Goal: Task Accomplishment & Management: Manage account settings

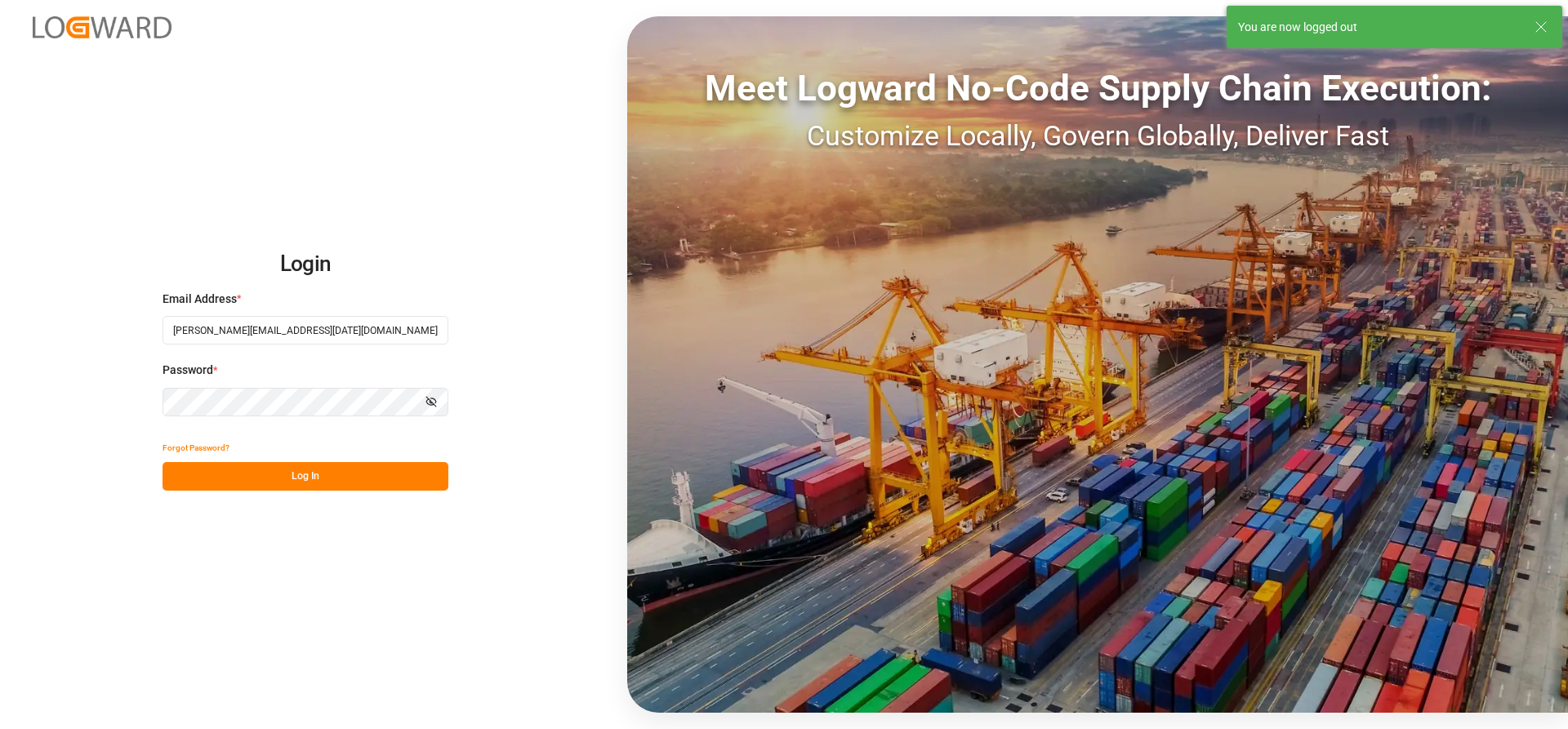
click at [223, 476] on button "Log In" at bounding box center [305, 475] width 286 height 28
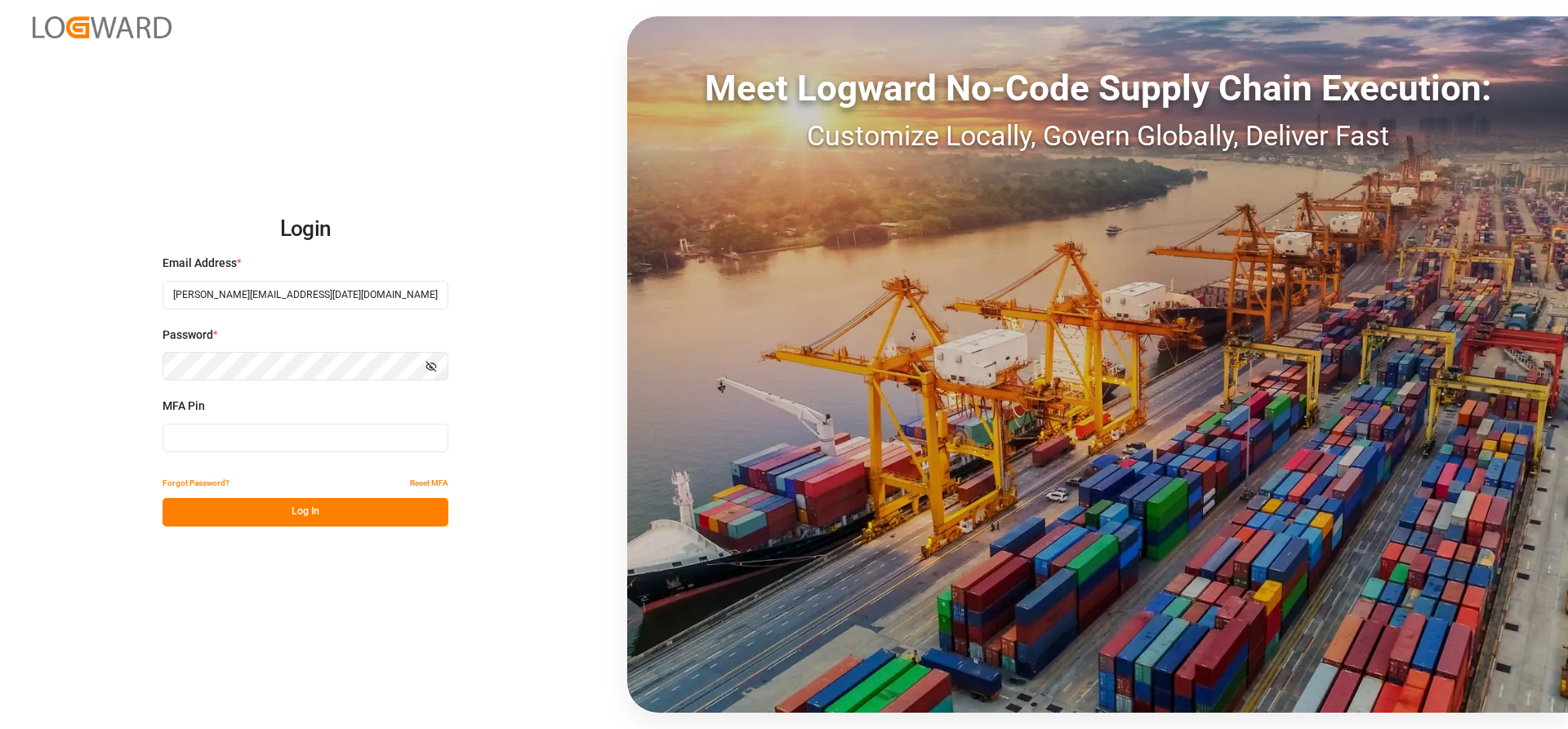
click at [254, 434] on input at bounding box center [305, 437] width 286 height 28
type input "728034"
click at [228, 520] on button "Log In" at bounding box center [305, 512] width 286 height 28
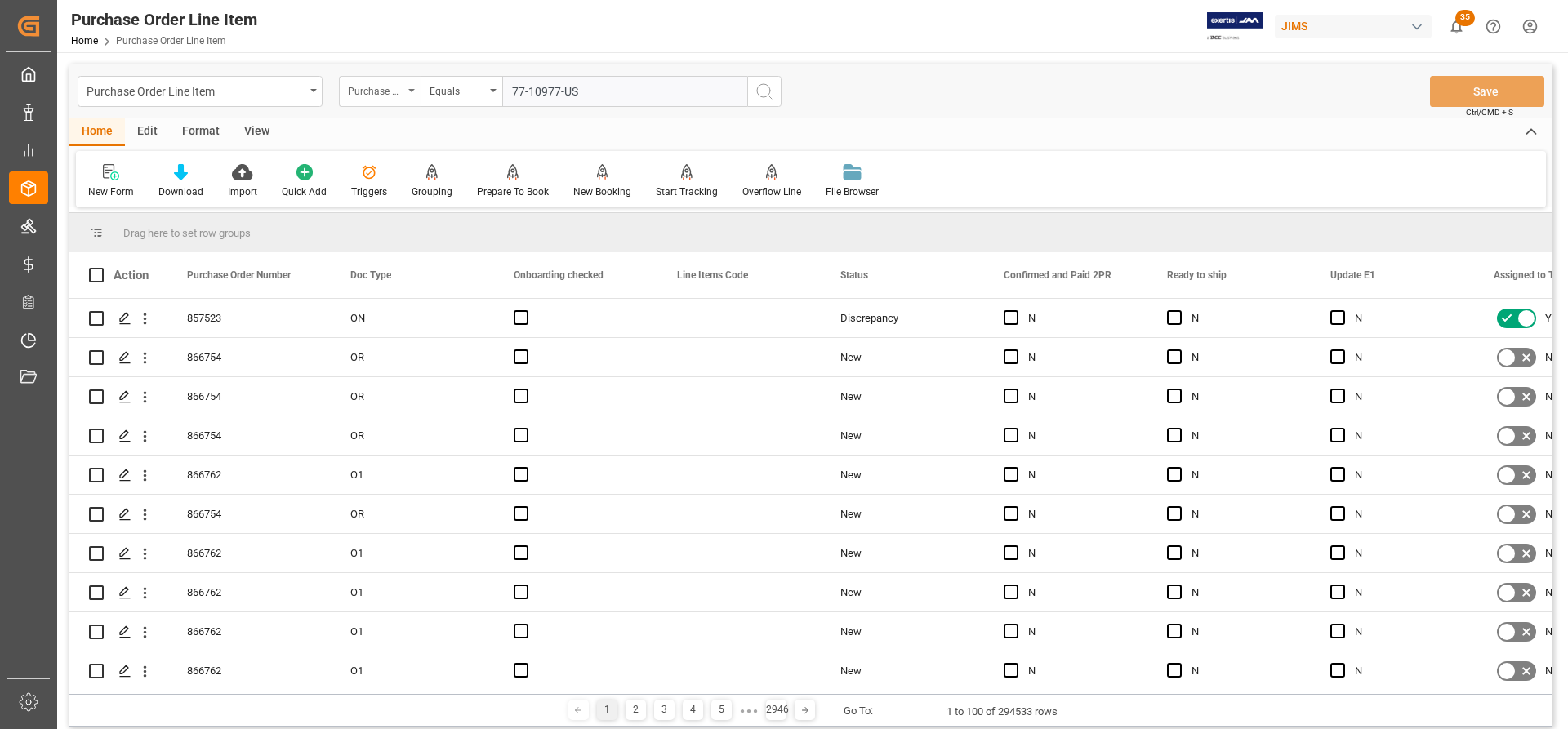
type input "77-10977-US"
click at [405, 90] on div "Purchase Order Number" at bounding box center [380, 91] width 82 height 31
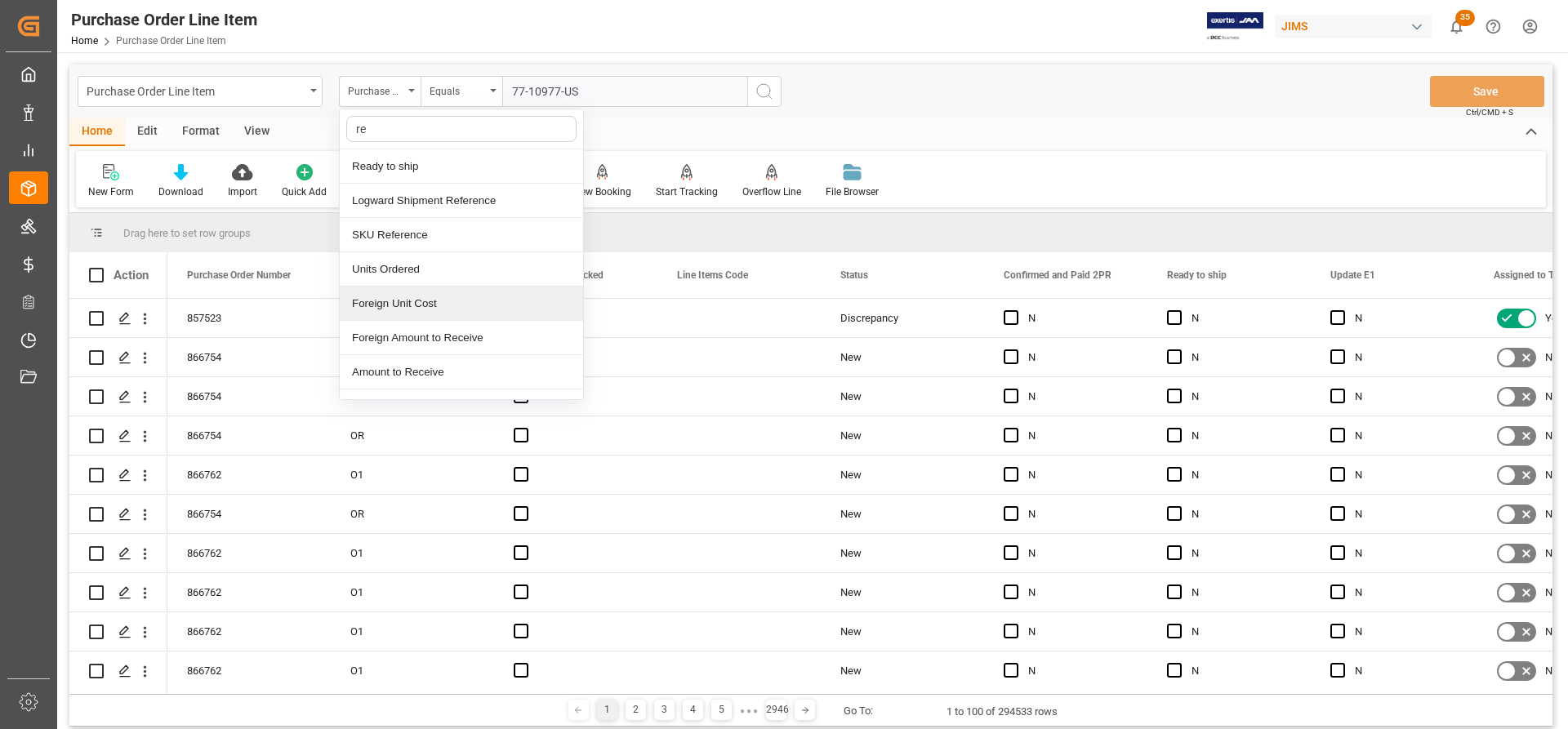
type input "ref"
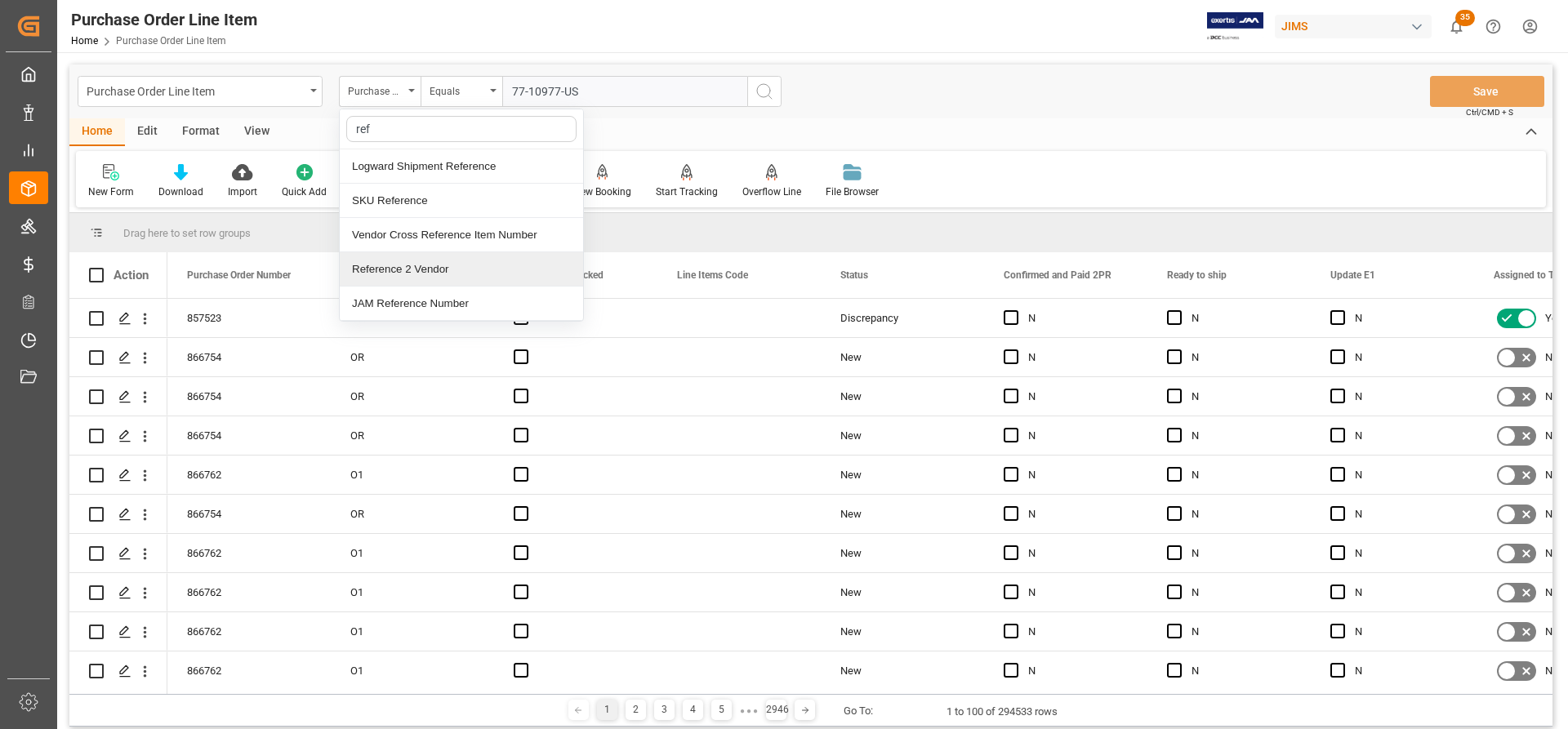
click at [429, 269] on div "Reference 2 Vendor" at bounding box center [461, 270] width 243 height 34
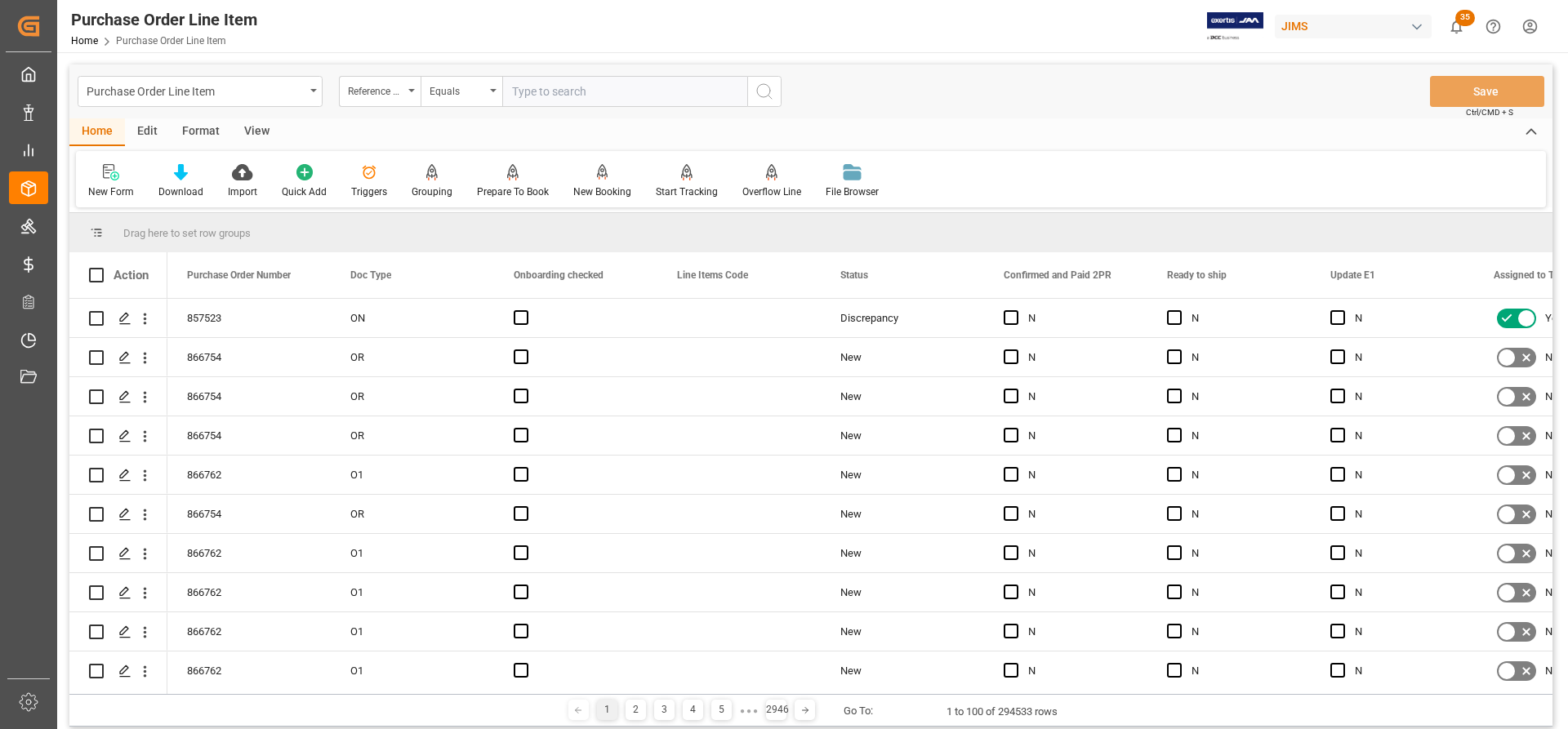
paste input "77-10977-US"
type input "77-10977-US"
click at [764, 91] on icon "search button" at bounding box center [764, 91] width 20 height 20
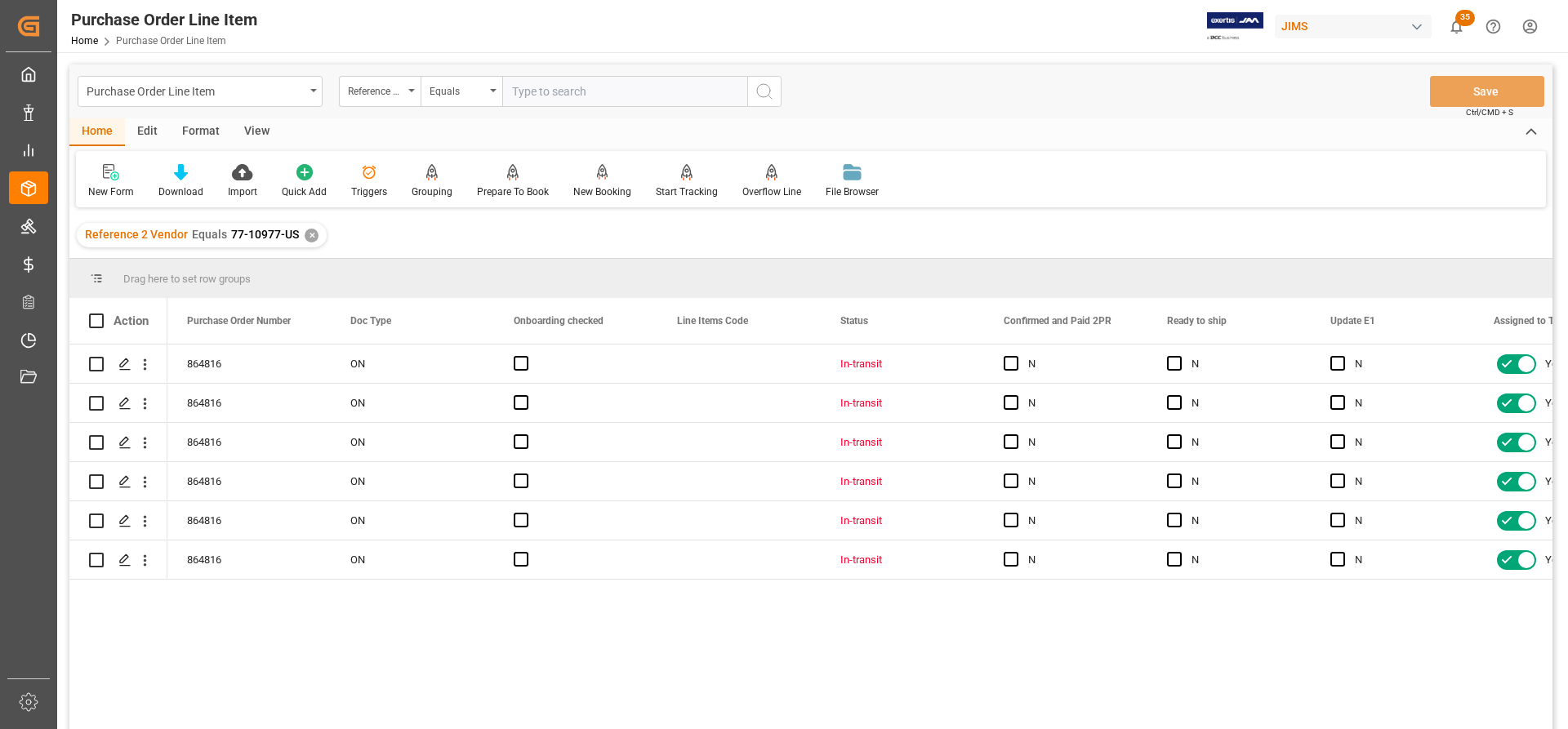
click at [252, 127] on div "View" at bounding box center [257, 132] width 50 height 28
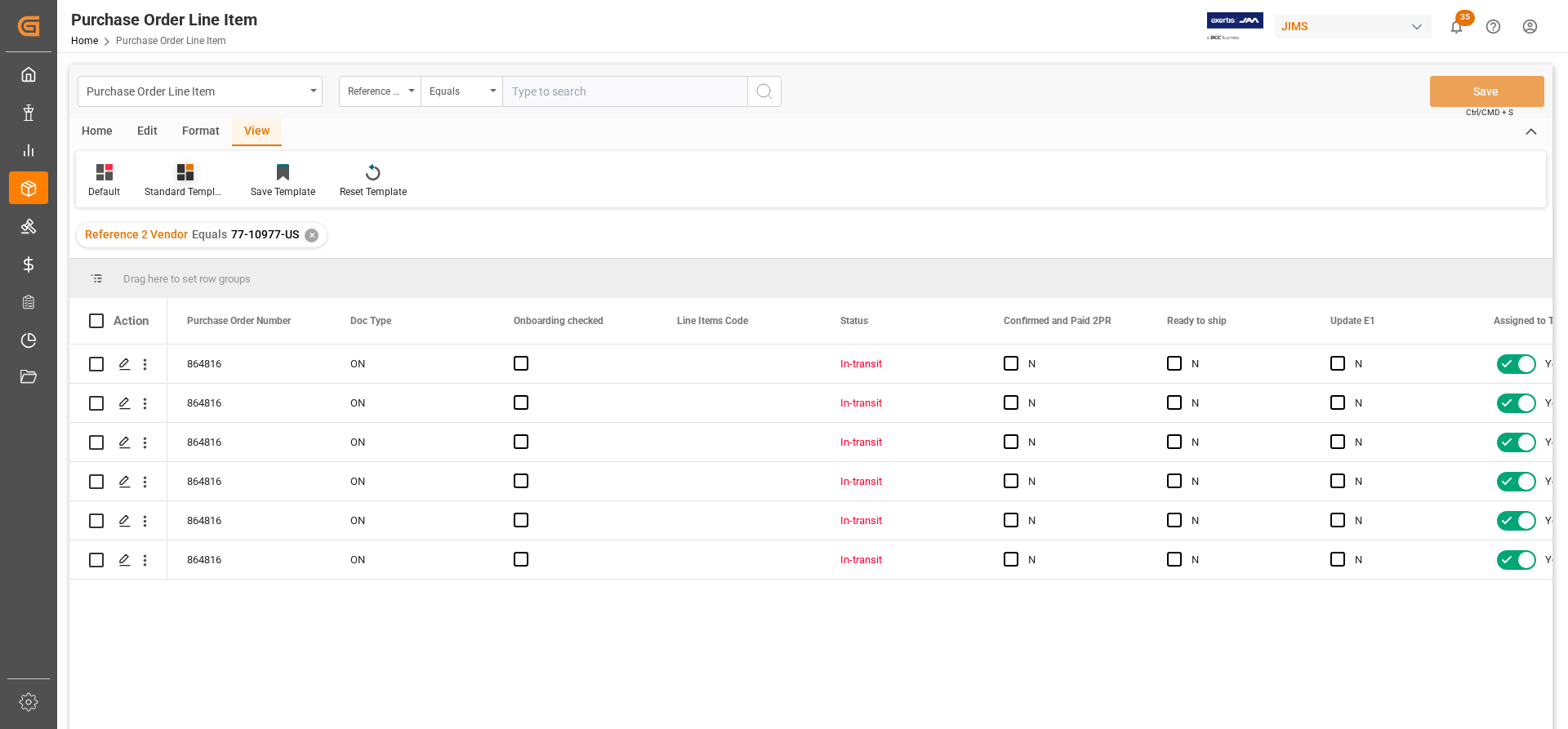
click at [194, 185] on div "Standard Templates" at bounding box center [185, 191] width 82 height 15
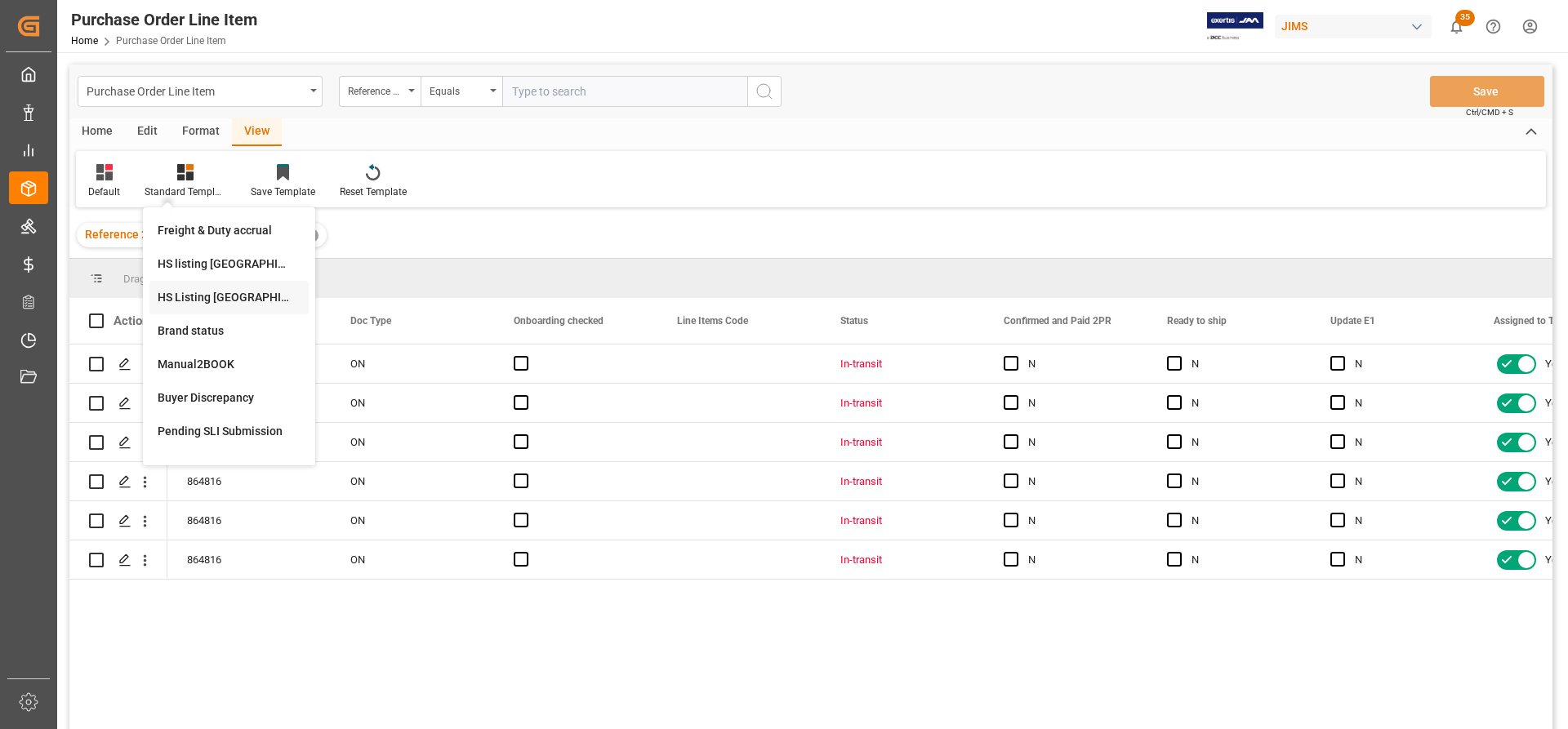
click at [200, 300] on div "HS Listing [GEOGRAPHIC_DATA]" at bounding box center [229, 298] width 143 height 17
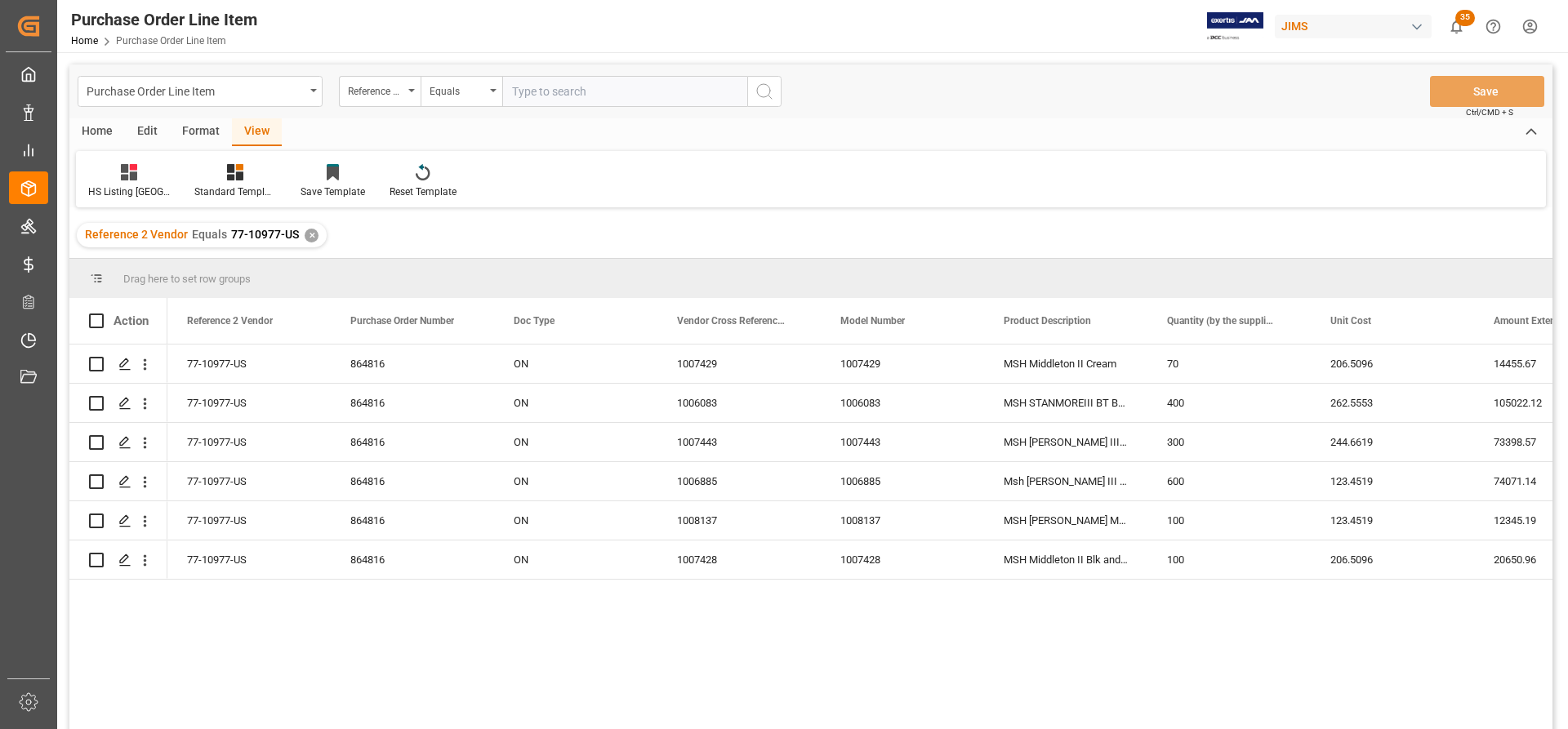
click at [96, 137] on div "Home" at bounding box center [96, 132] width 55 height 28
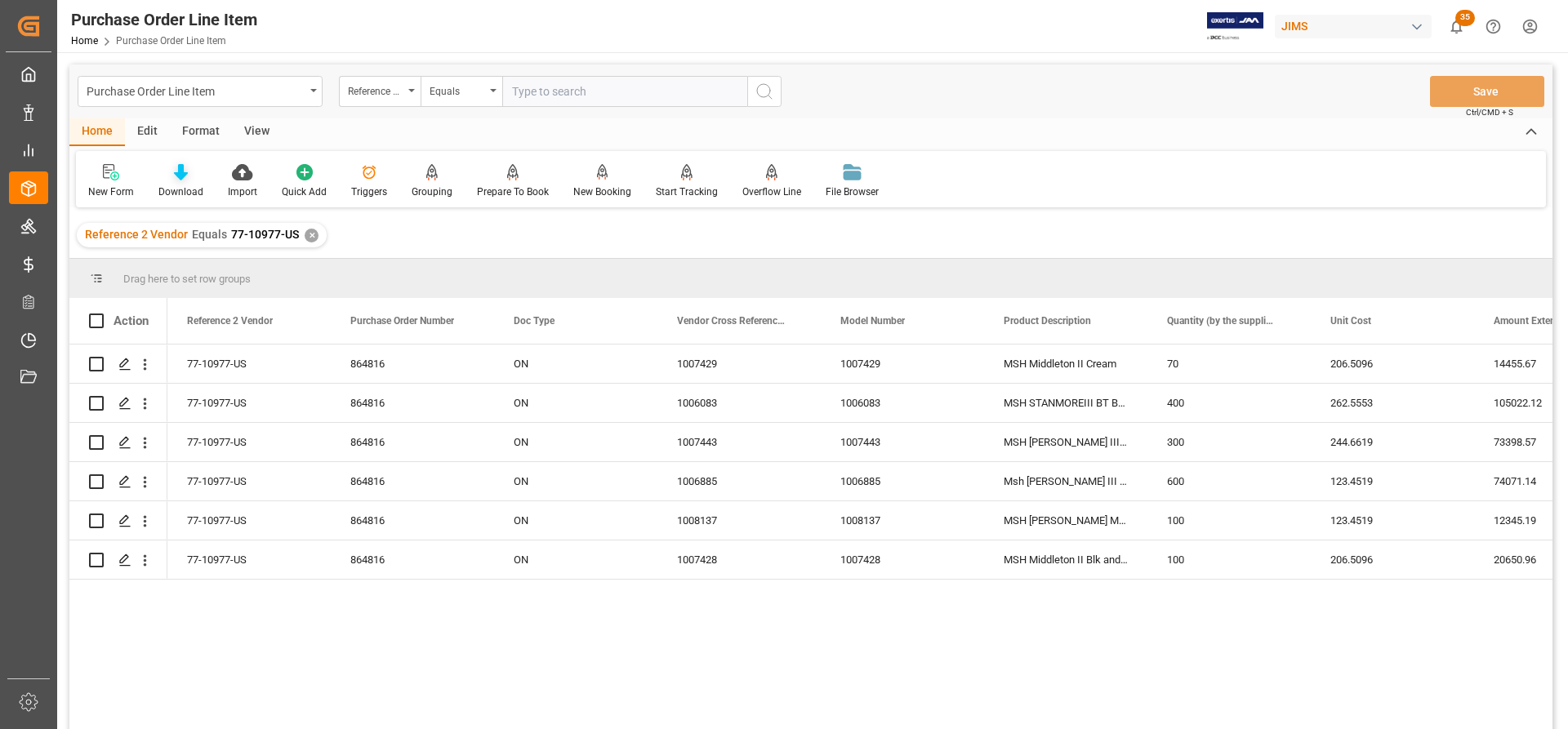
click at [191, 178] on div at bounding box center [181, 172] width 45 height 17
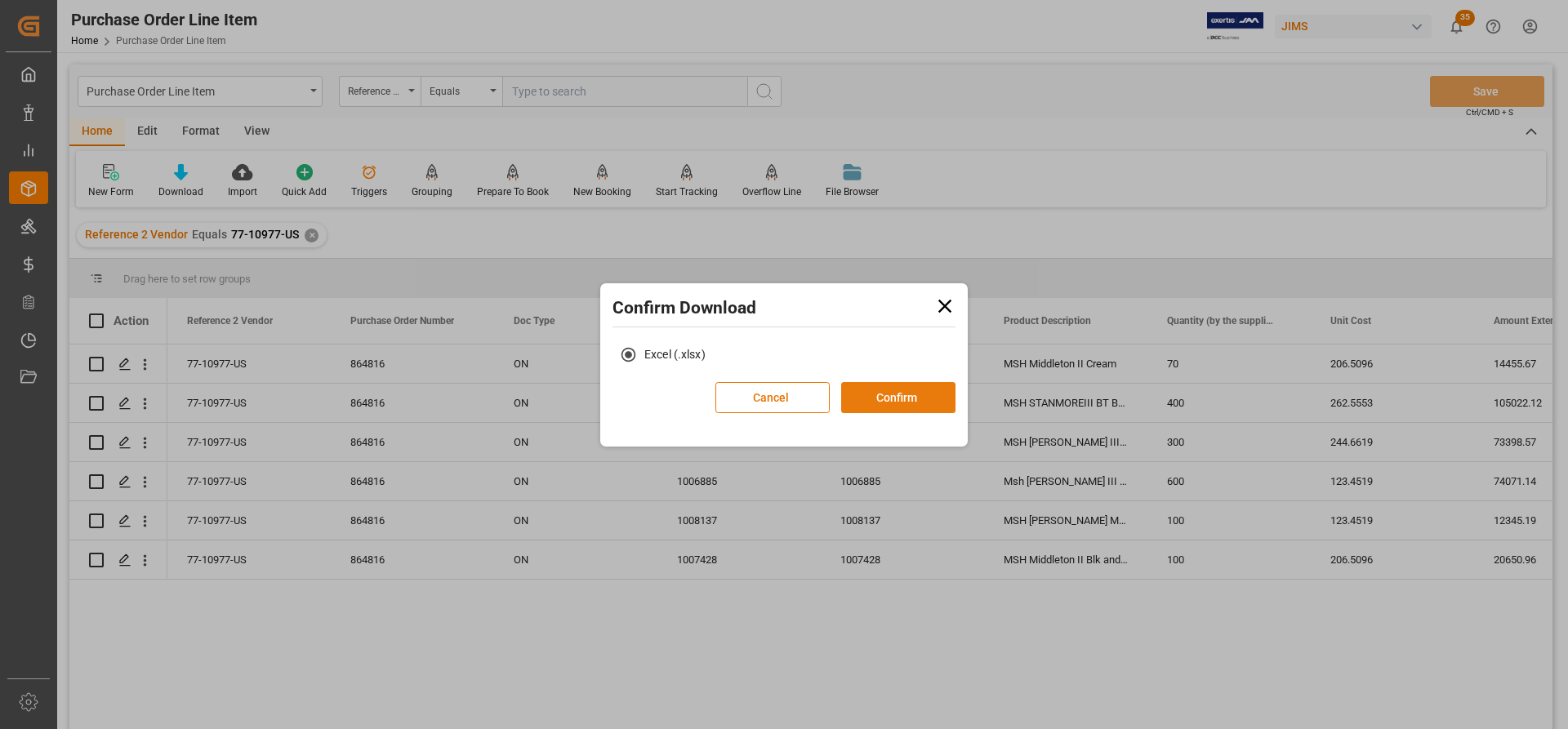
click at [899, 399] on button "Confirm" at bounding box center [898, 398] width 114 height 31
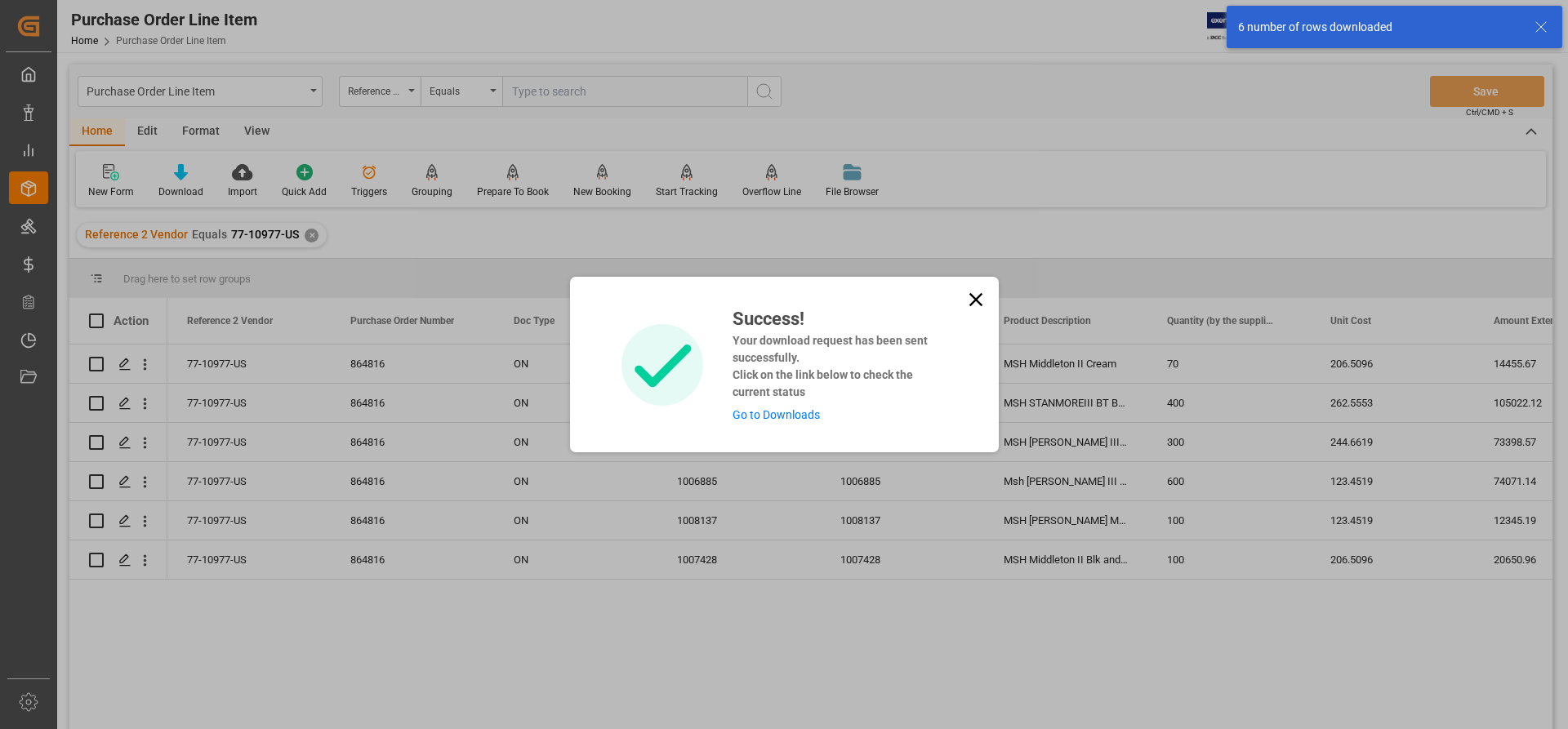
click at [795, 416] on link "Go to Downloads" at bounding box center [776, 414] width 87 height 13
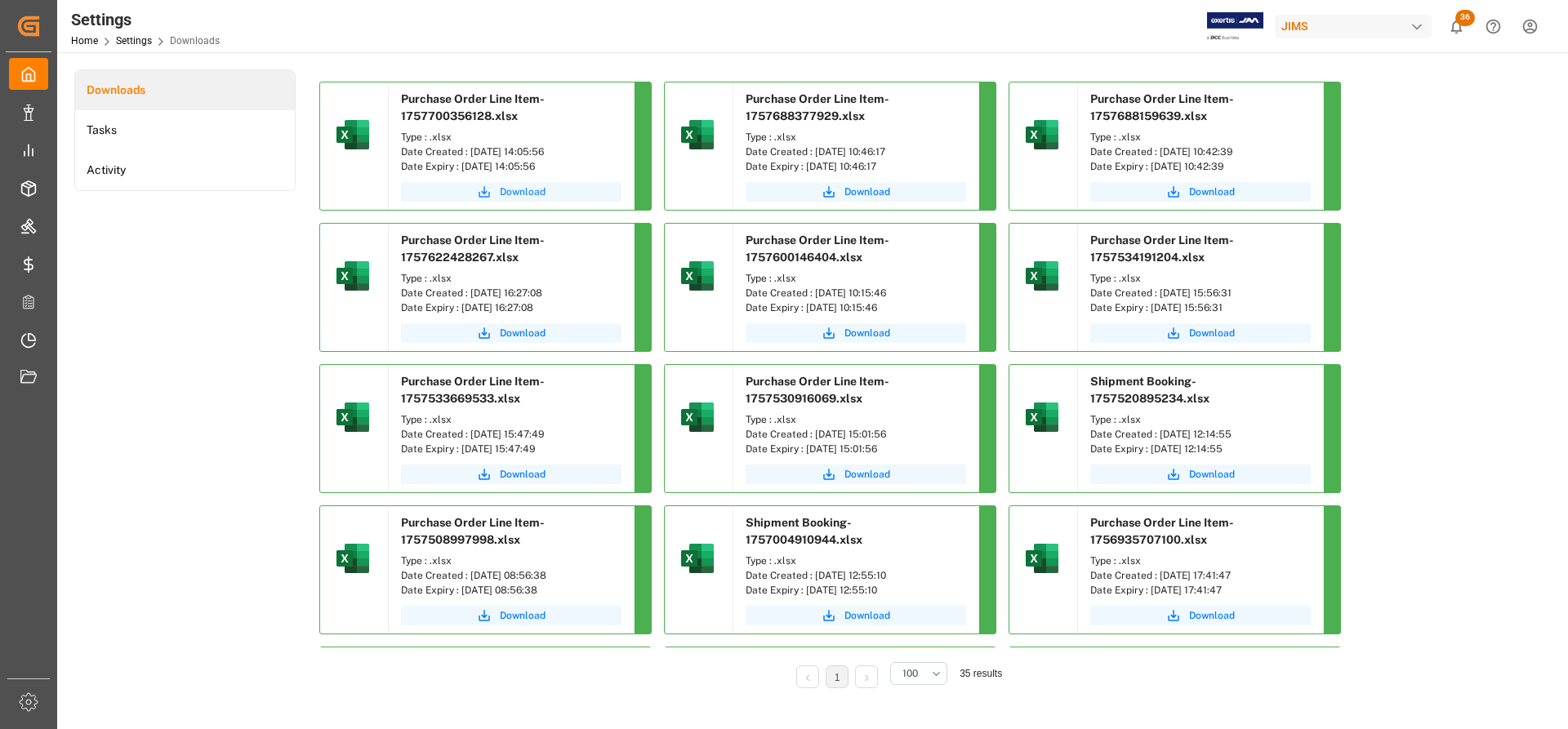
click at [514, 191] on span "Download" at bounding box center [522, 191] width 46 height 15
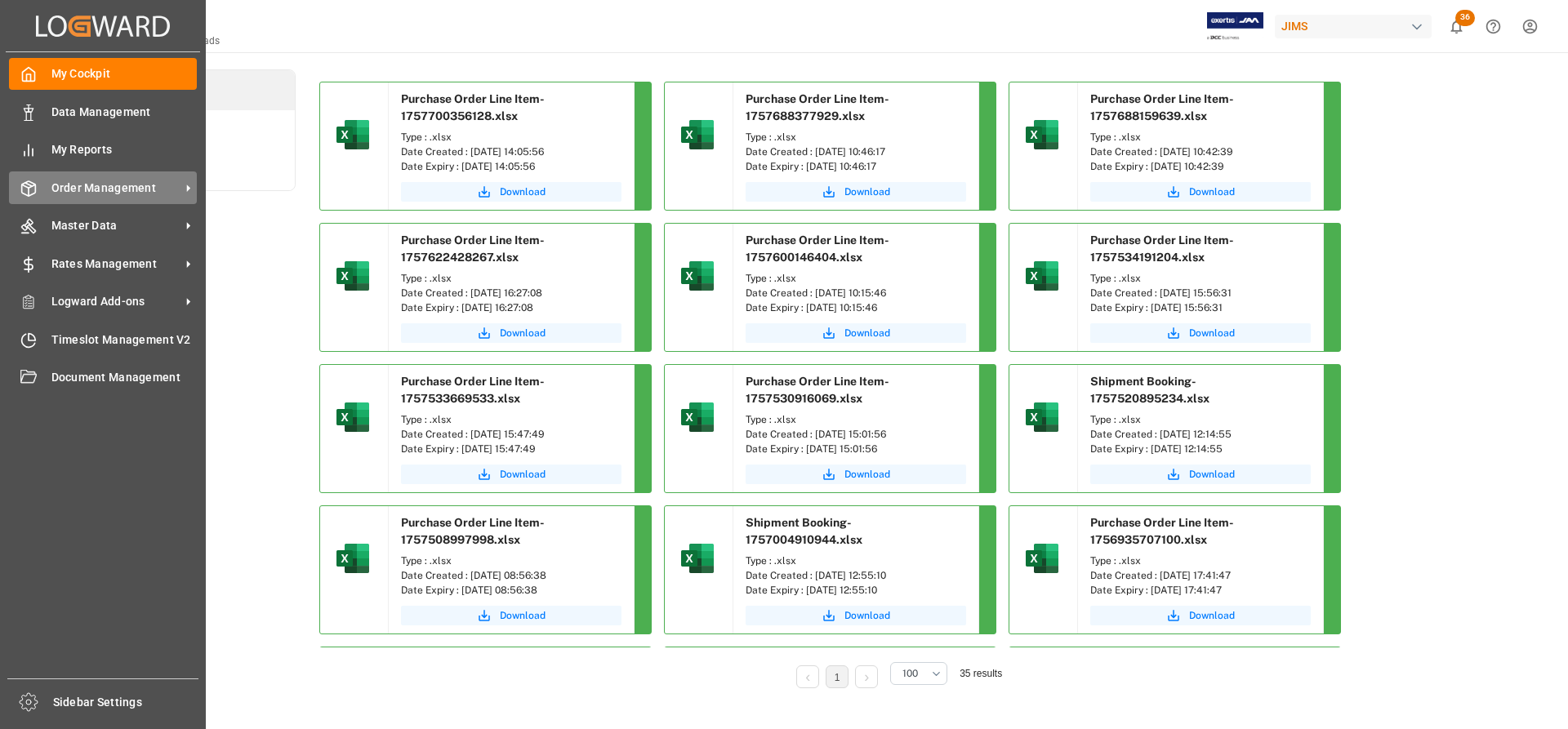
click at [100, 188] on span "Order Management" at bounding box center [115, 188] width 129 height 17
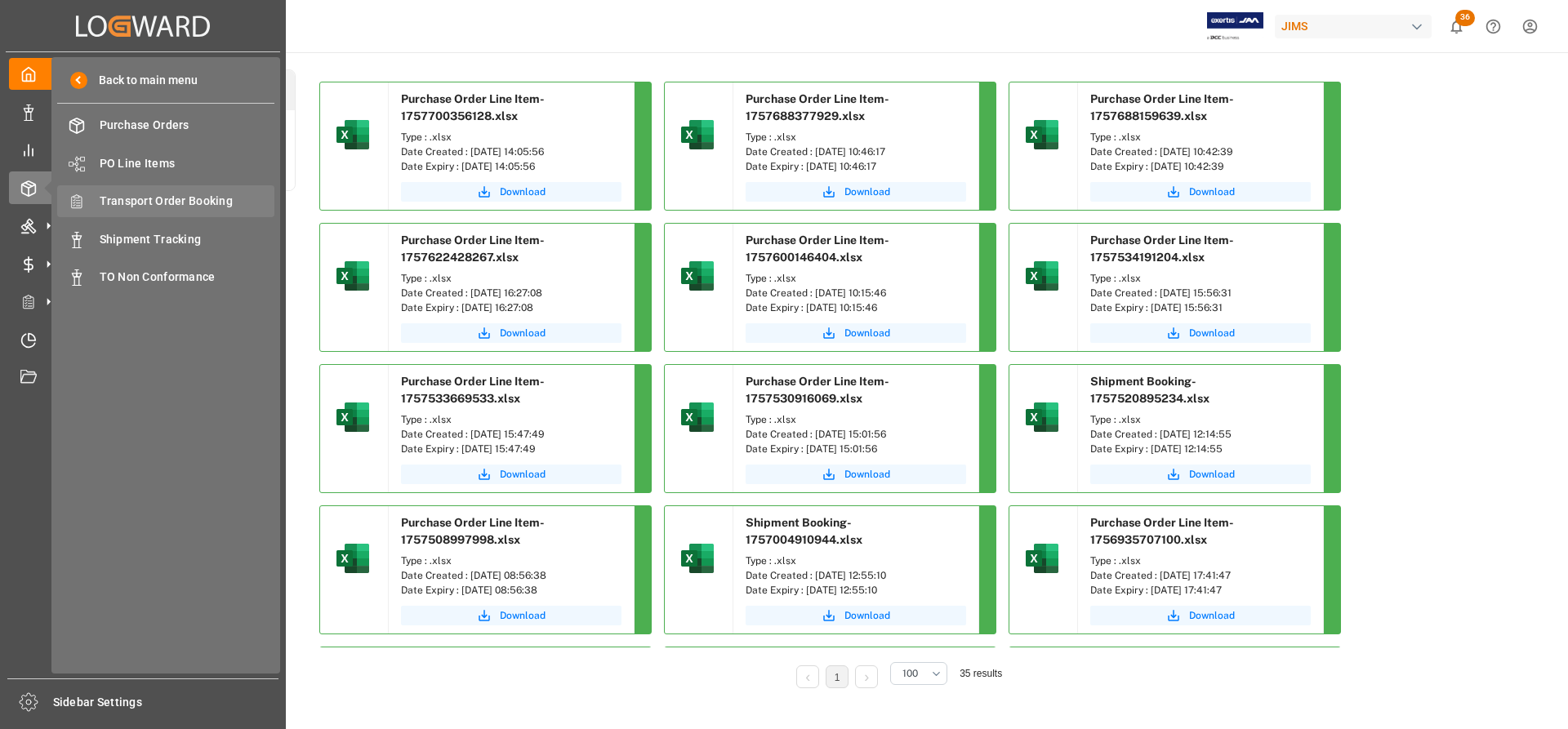
click at [167, 203] on span "Transport Order Booking" at bounding box center [188, 201] width 176 height 17
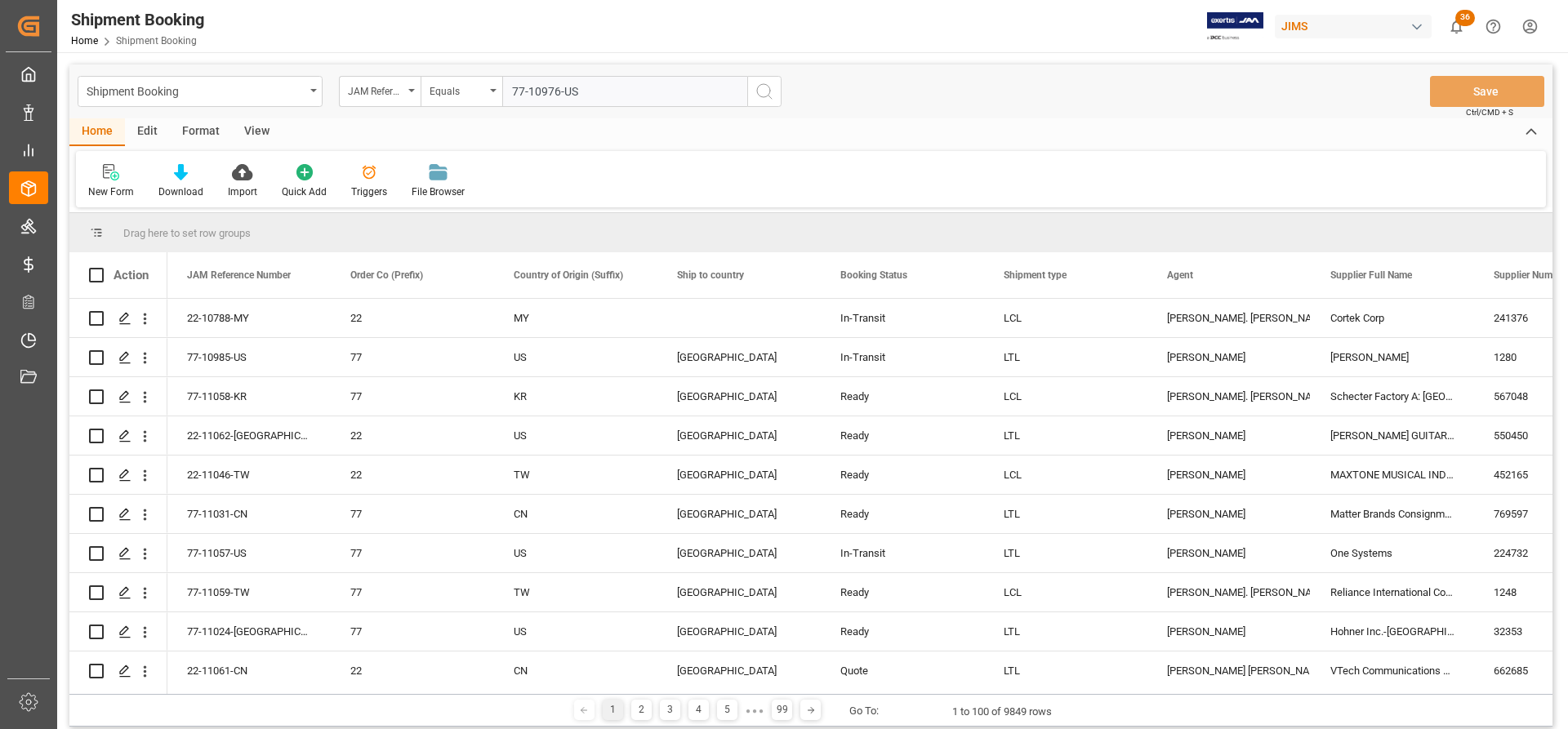
type input "77-10976-US"
click at [764, 85] on icon "search button" at bounding box center [764, 91] width 20 height 20
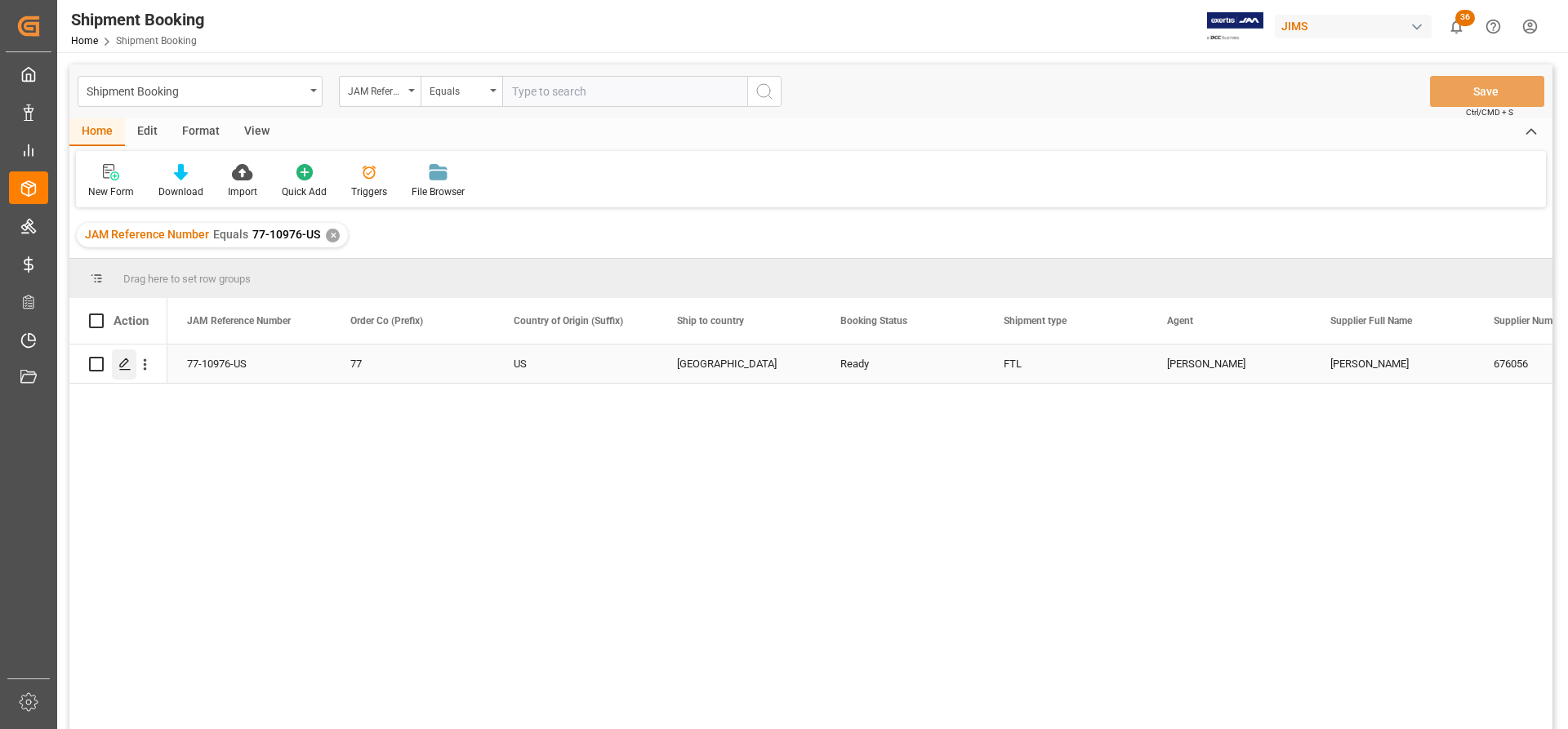
click at [124, 367] on icon "Press SPACE to select this row." at bounding box center [125, 364] width 13 height 13
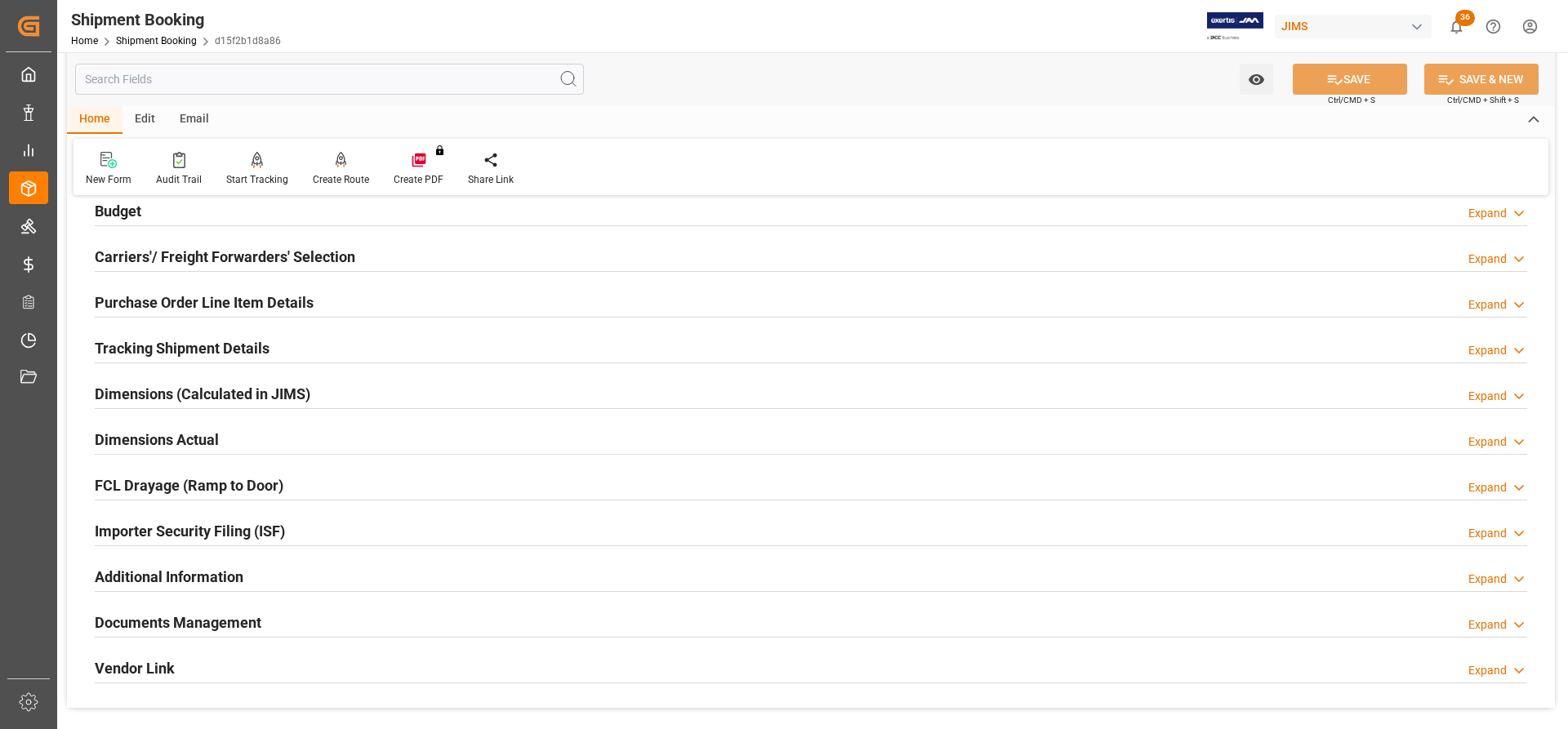
scroll to position [327, 0]
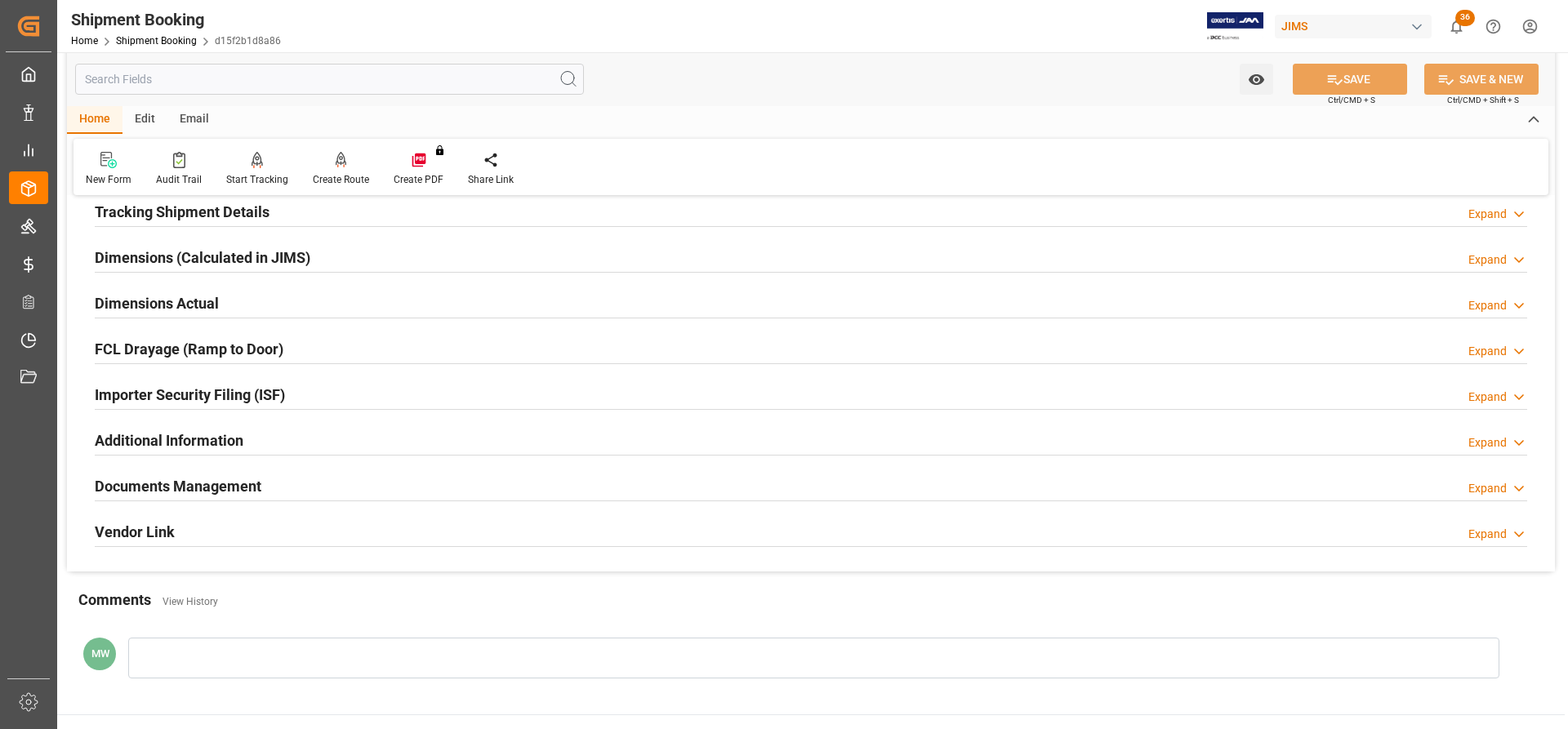
click at [210, 484] on h2 "Documents Management" at bounding box center [178, 487] width 166 height 22
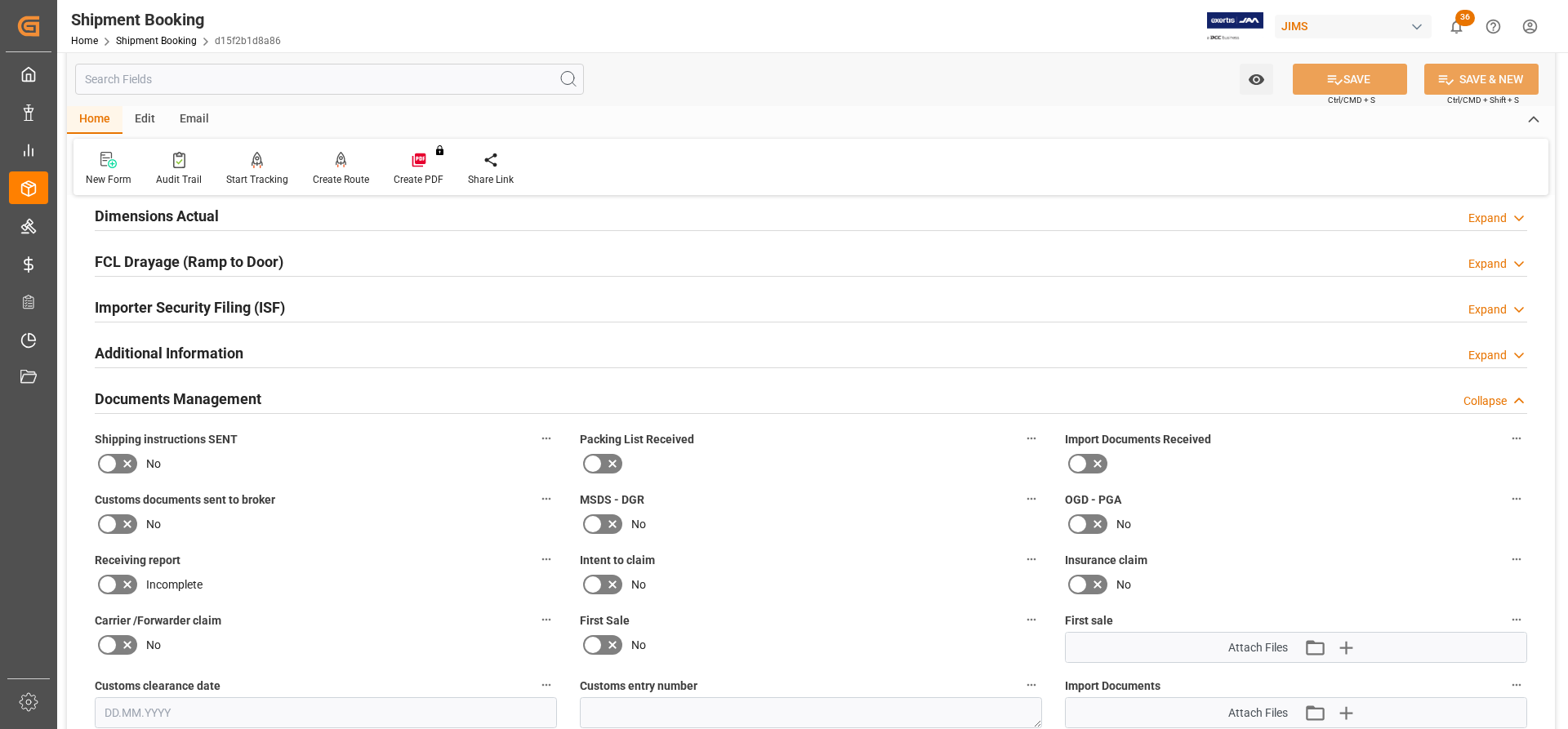
scroll to position [653, 0]
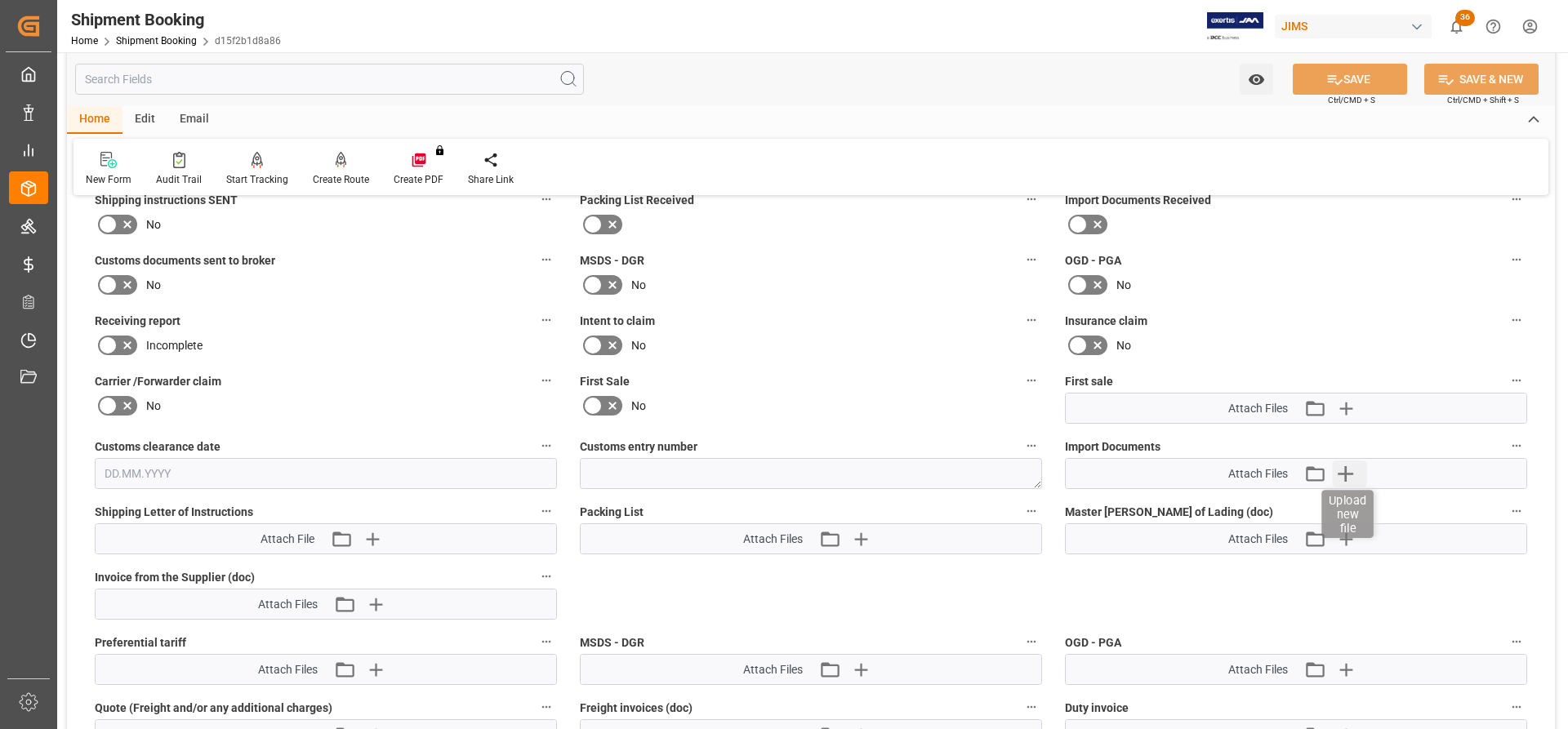
click at [1346, 470] on icon "button" at bounding box center [1345, 474] width 15 height 15
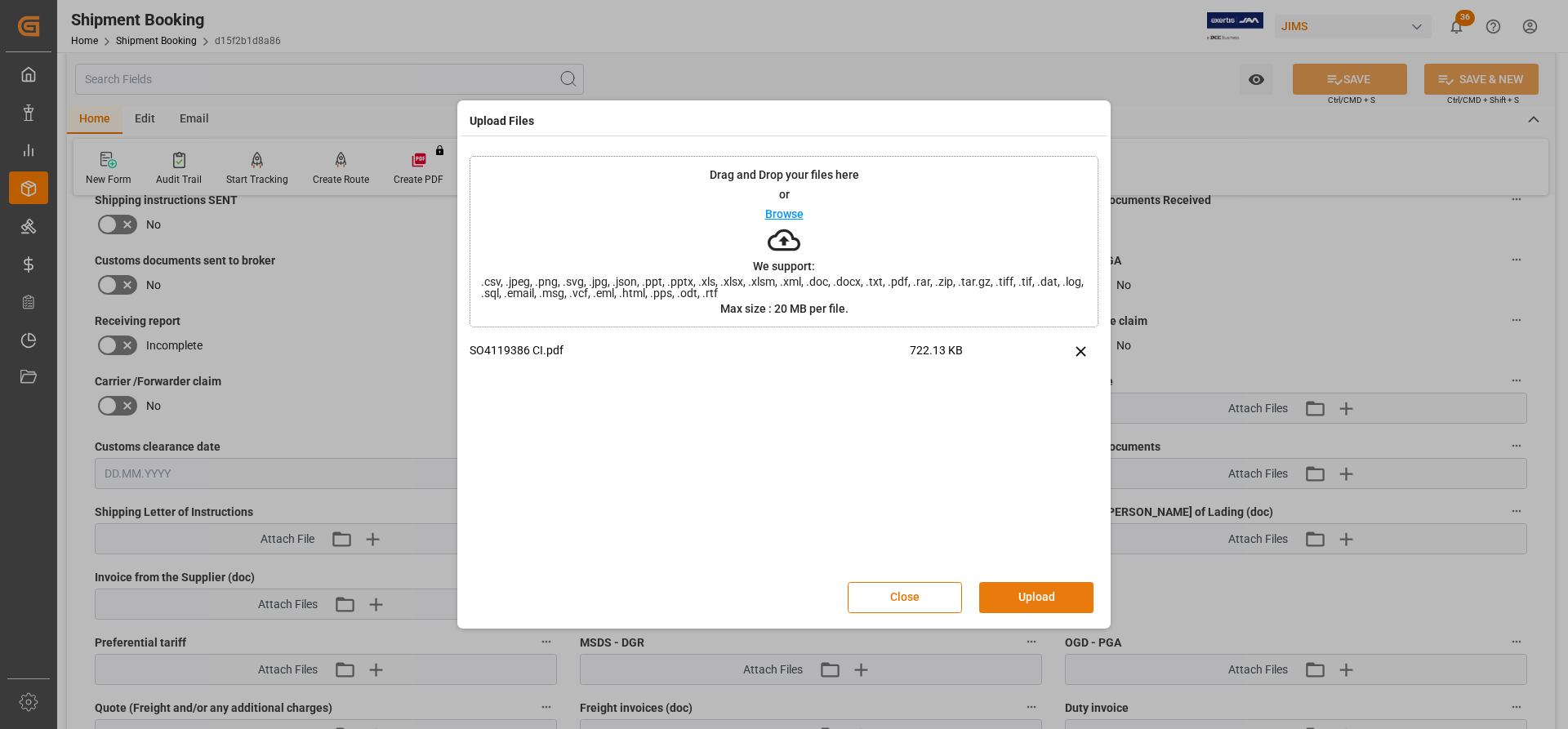
click at [1036, 594] on button "Upload" at bounding box center [1036, 598] width 114 height 31
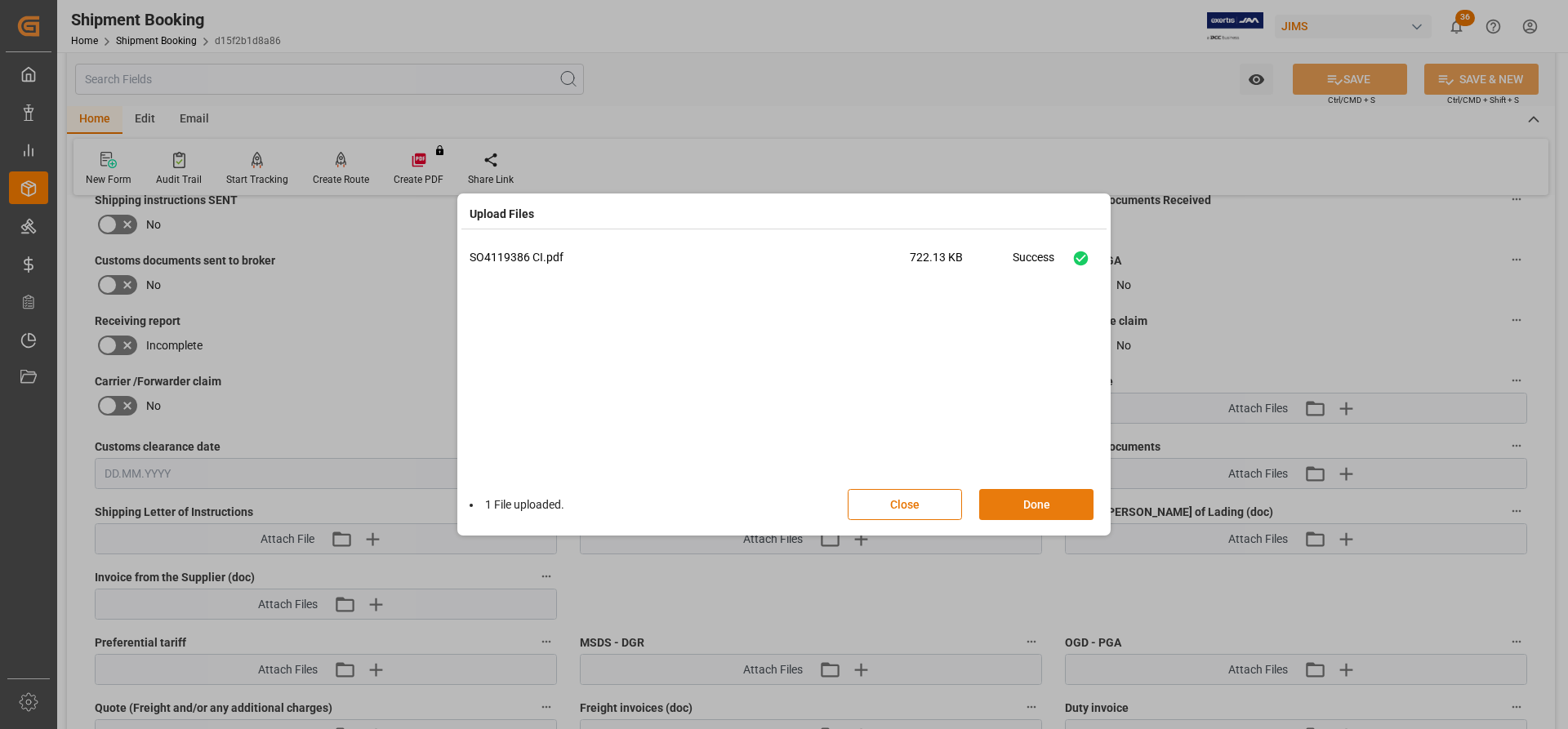
click at [1023, 515] on button "Done" at bounding box center [1036, 504] width 114 height 31
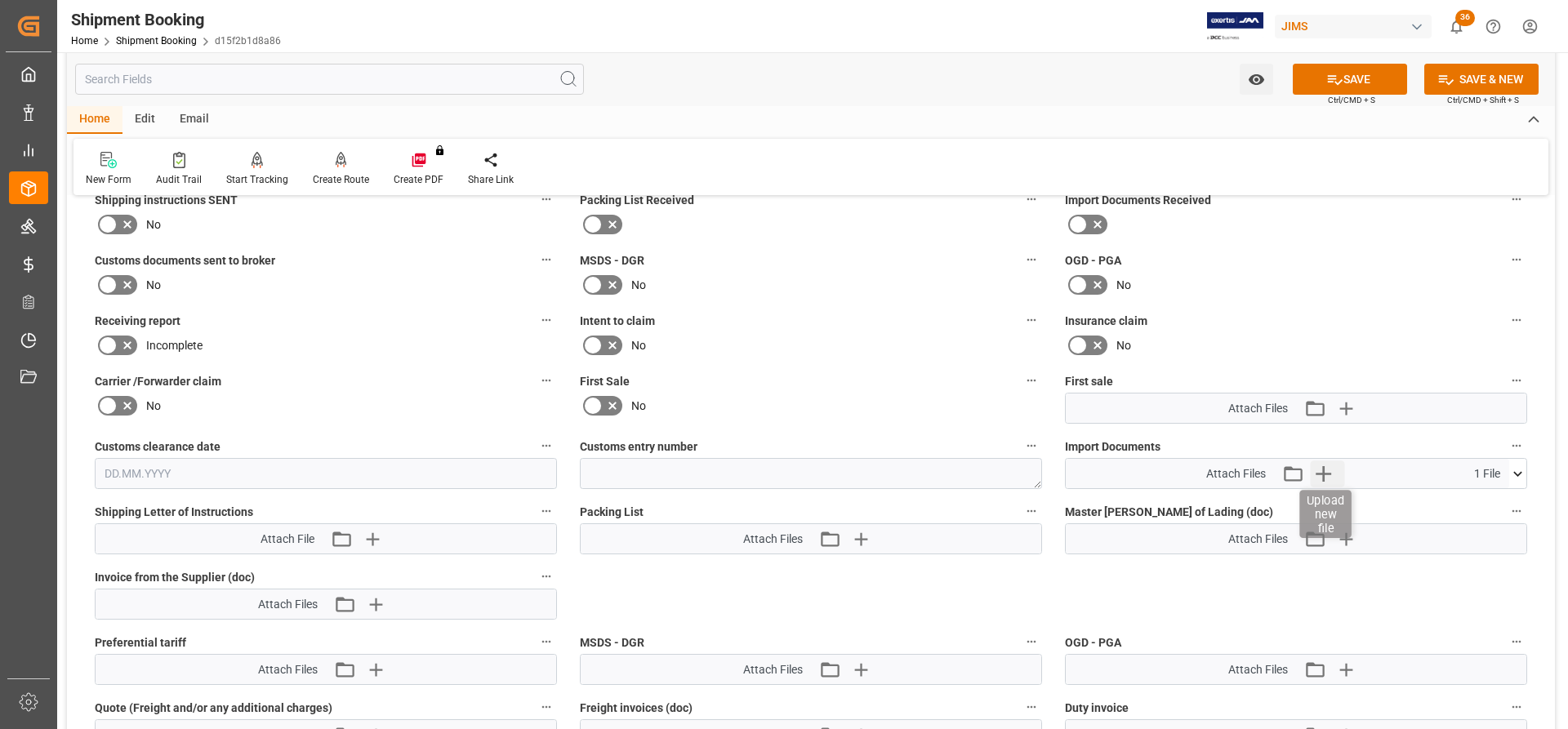
click at [1326, 473] on icon "button" at bounding box center [1324, 474] width 15 height 15
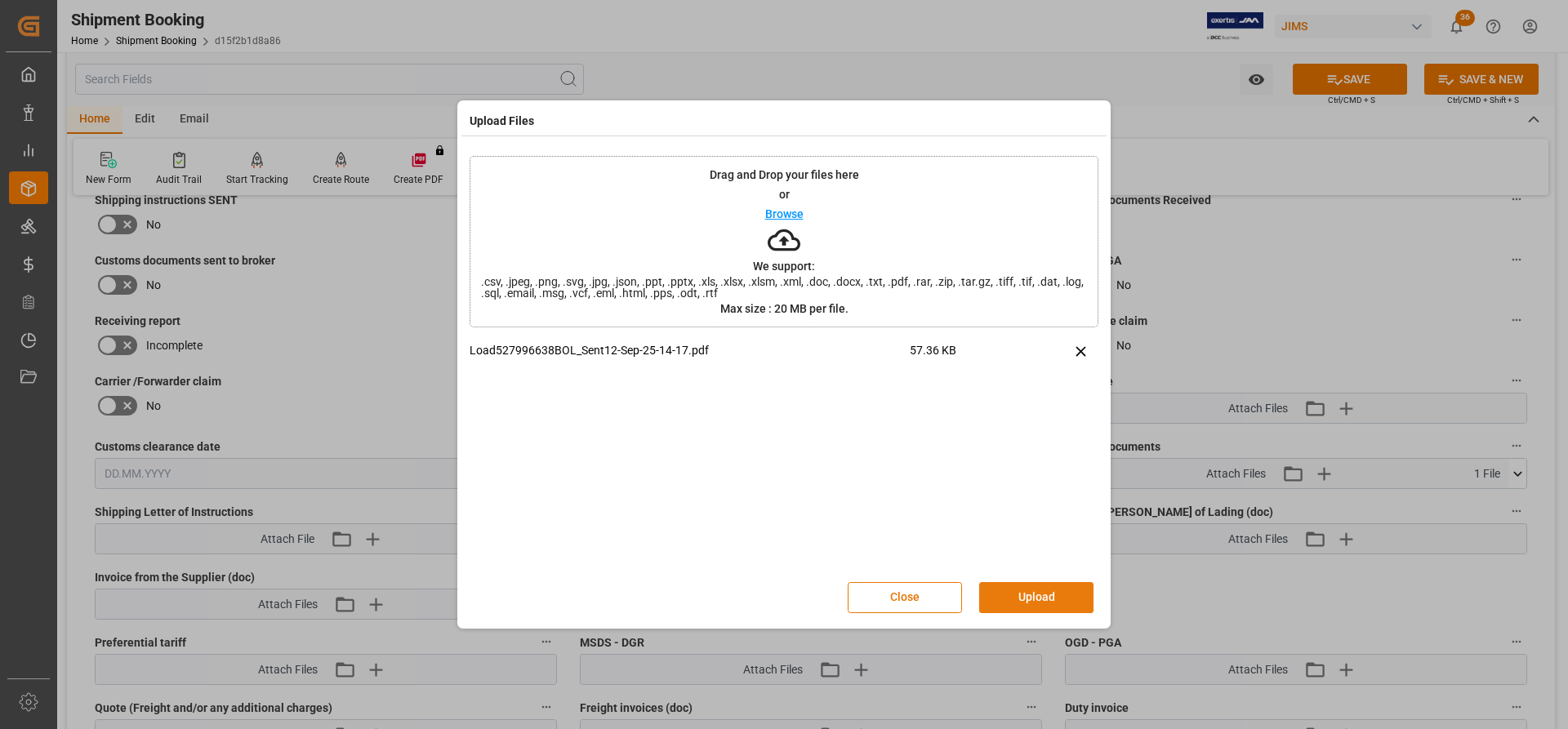
click at [1018, 604] on button "Upload" at bounding box center [1036, 598] width 114 height 31
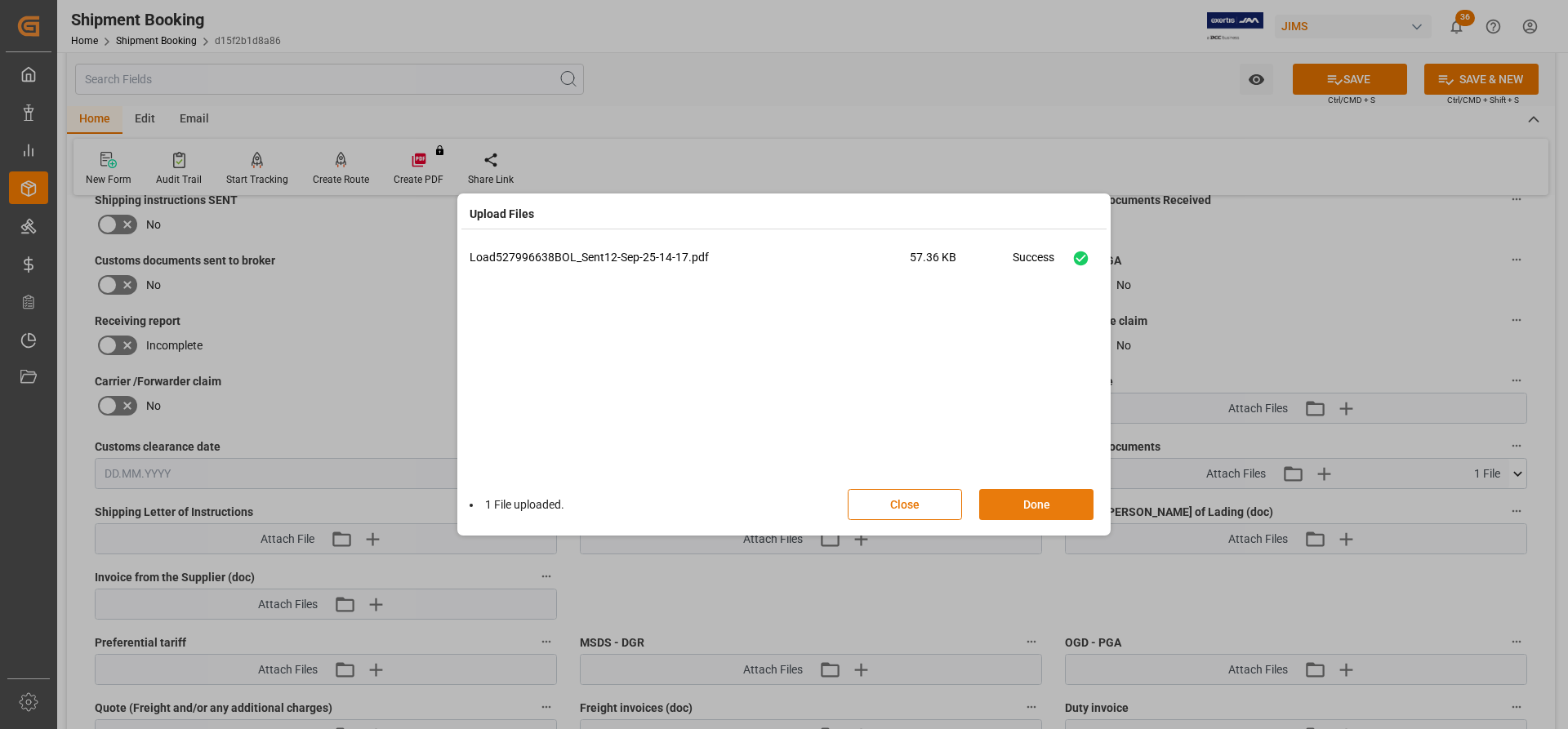
click at [1001, 506] on button "Done" at bounding box center [1036, 504] width 114 height 31
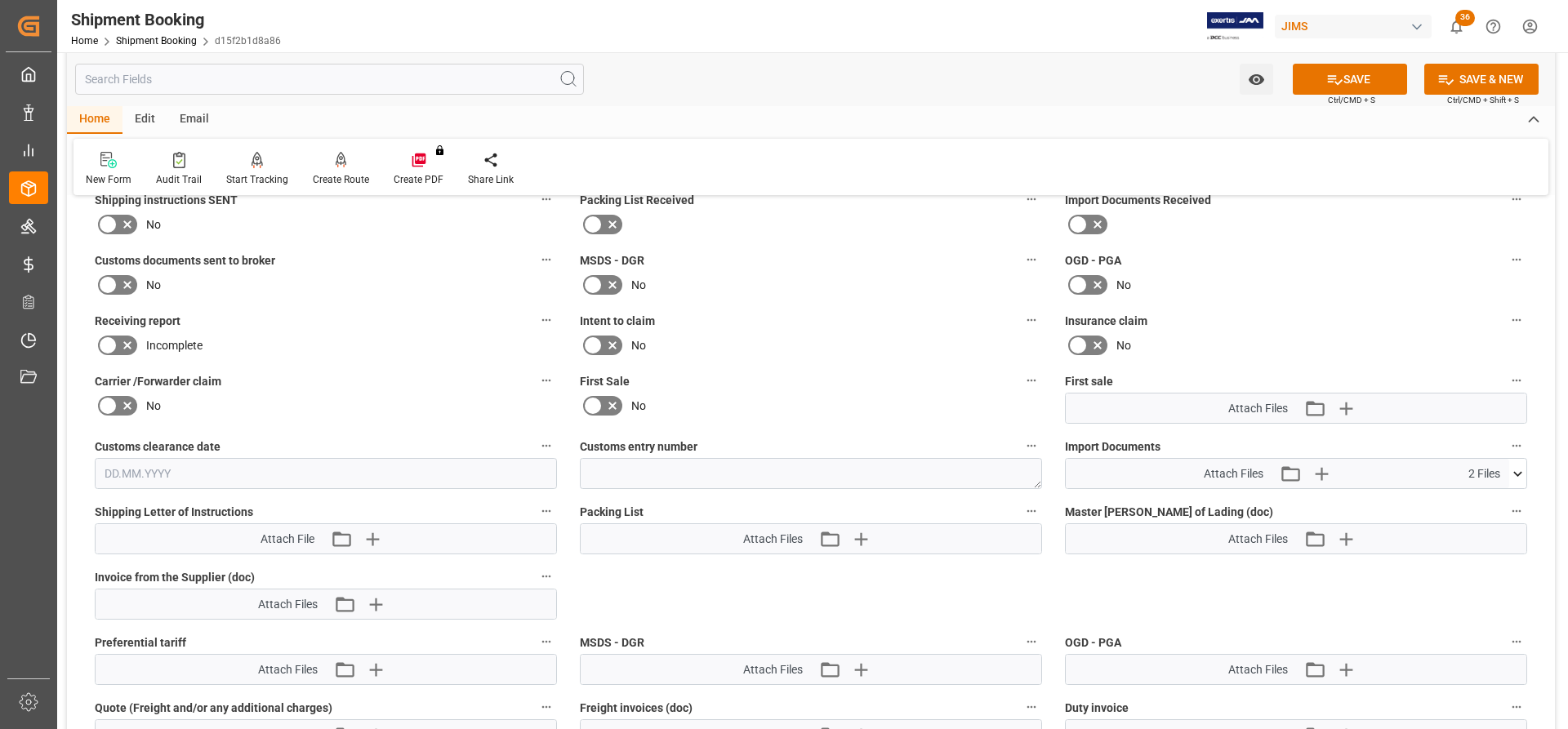
drag, startPoint x: 1357, startPoint y: 74, endPoint x: 1290, endPoint y: 114, distance: 78.0
click at [1359, 74] on button "SAVE" at bounding box center [1349, 79] width 114 height 31
click at [373, 612] on icon "button" at bounding box center [375, 604] width 26 height 26
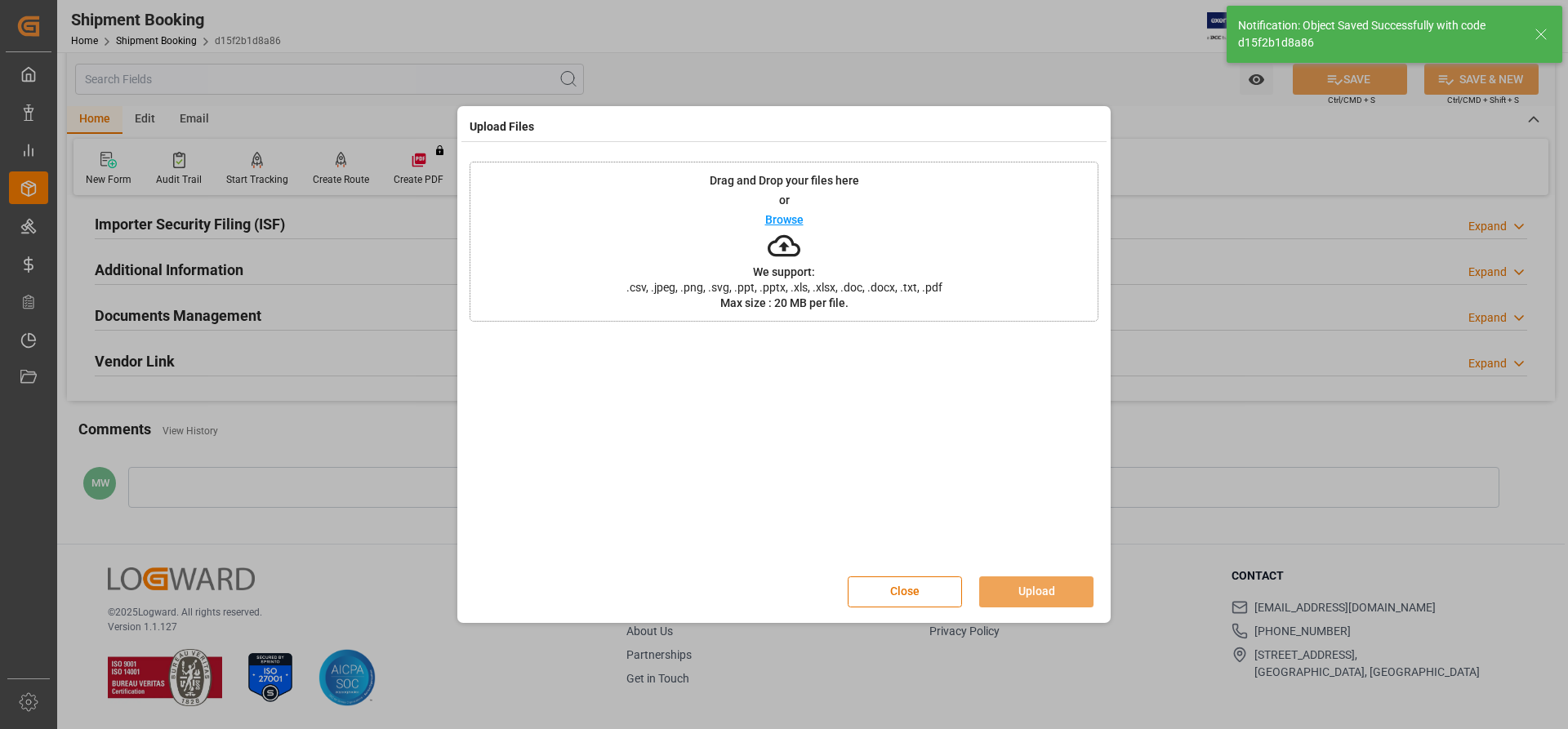
scroll to position [497, 0]
click at [1072, 597] on button "Upload" at bounding box center [1036, 592] width 114 height 31
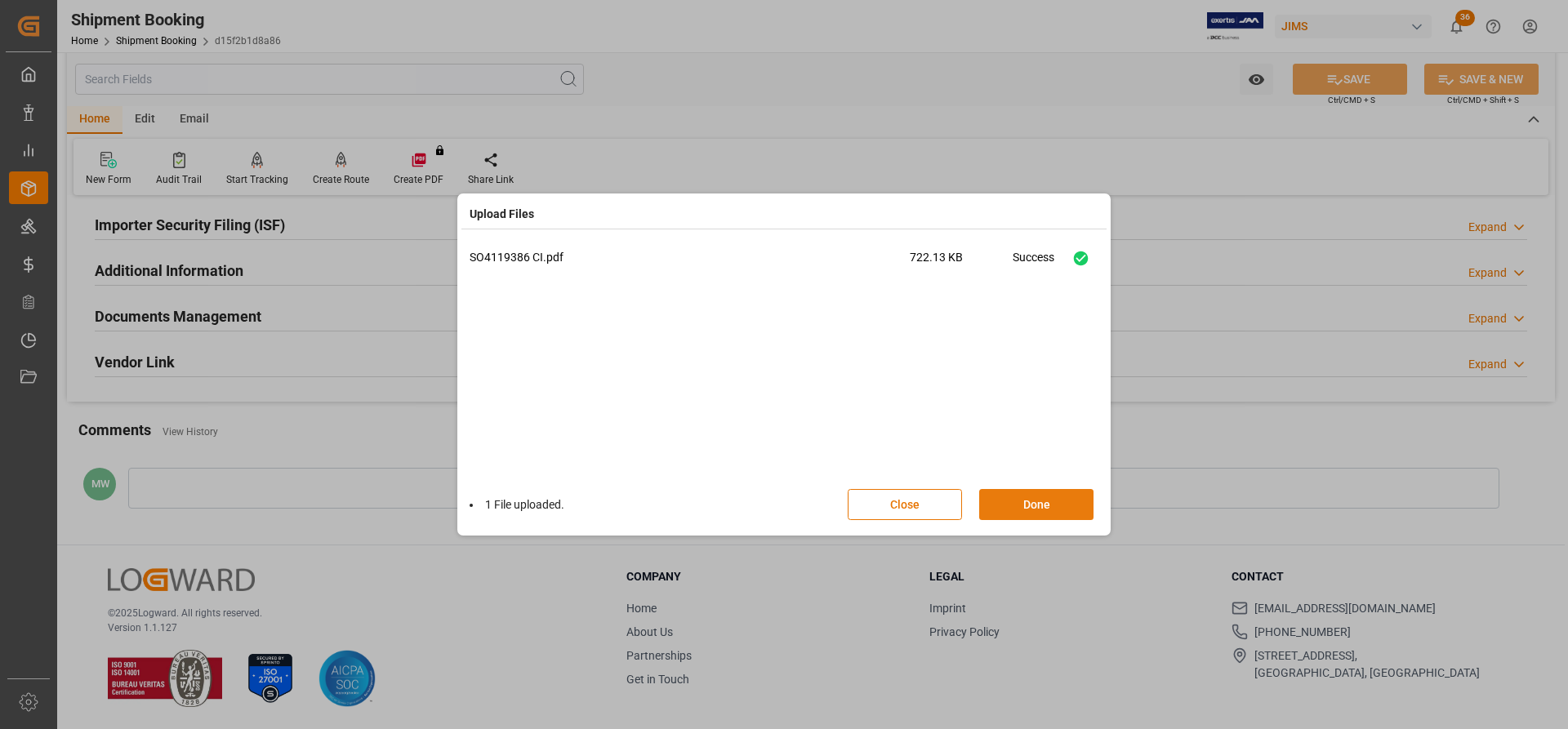
click at [999, 500] on button "Done" at bounding box center [1036, 504] width 114 height 31
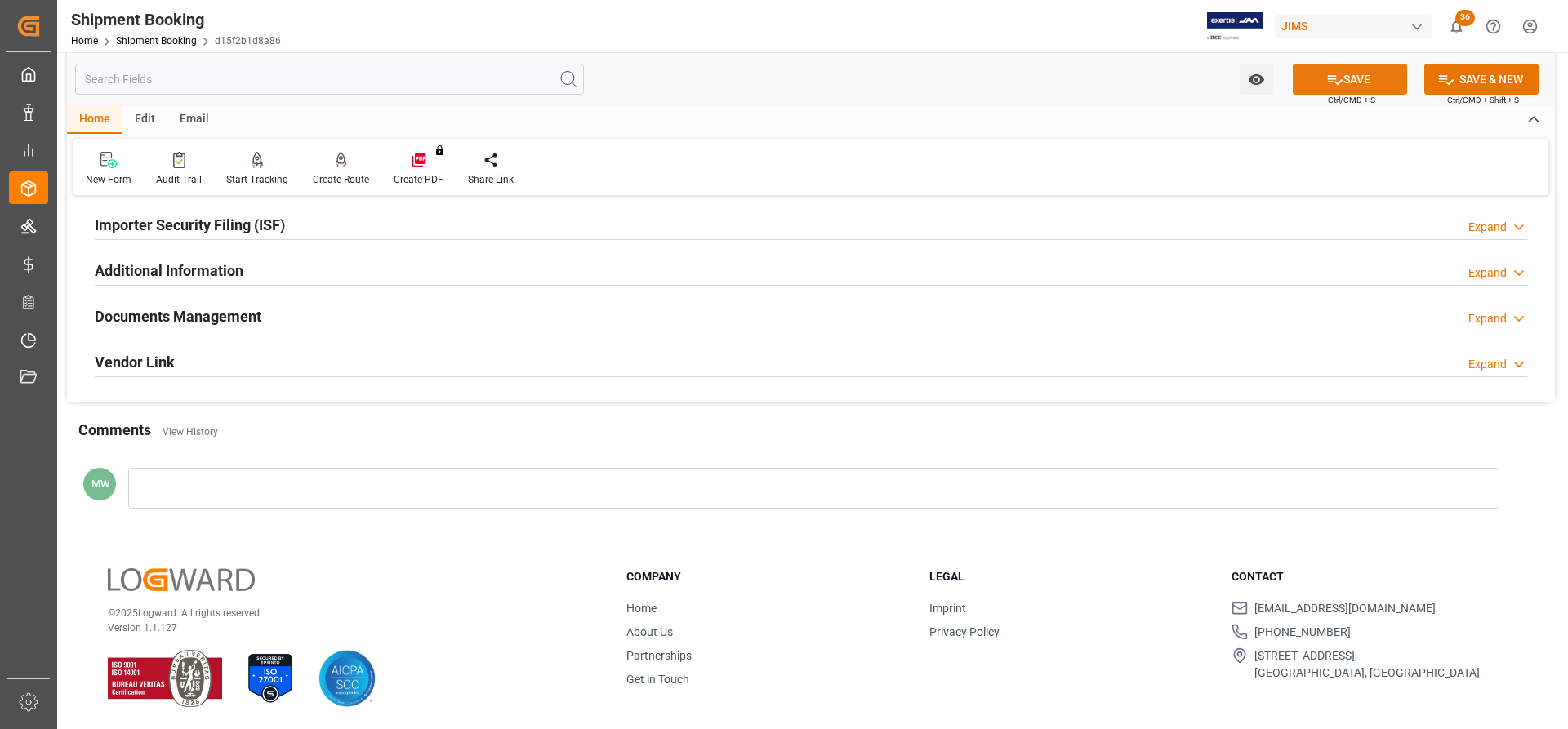
click at [1372, 78] on button "SAVE" at bounding box center [1349, 79] width 114 height 31
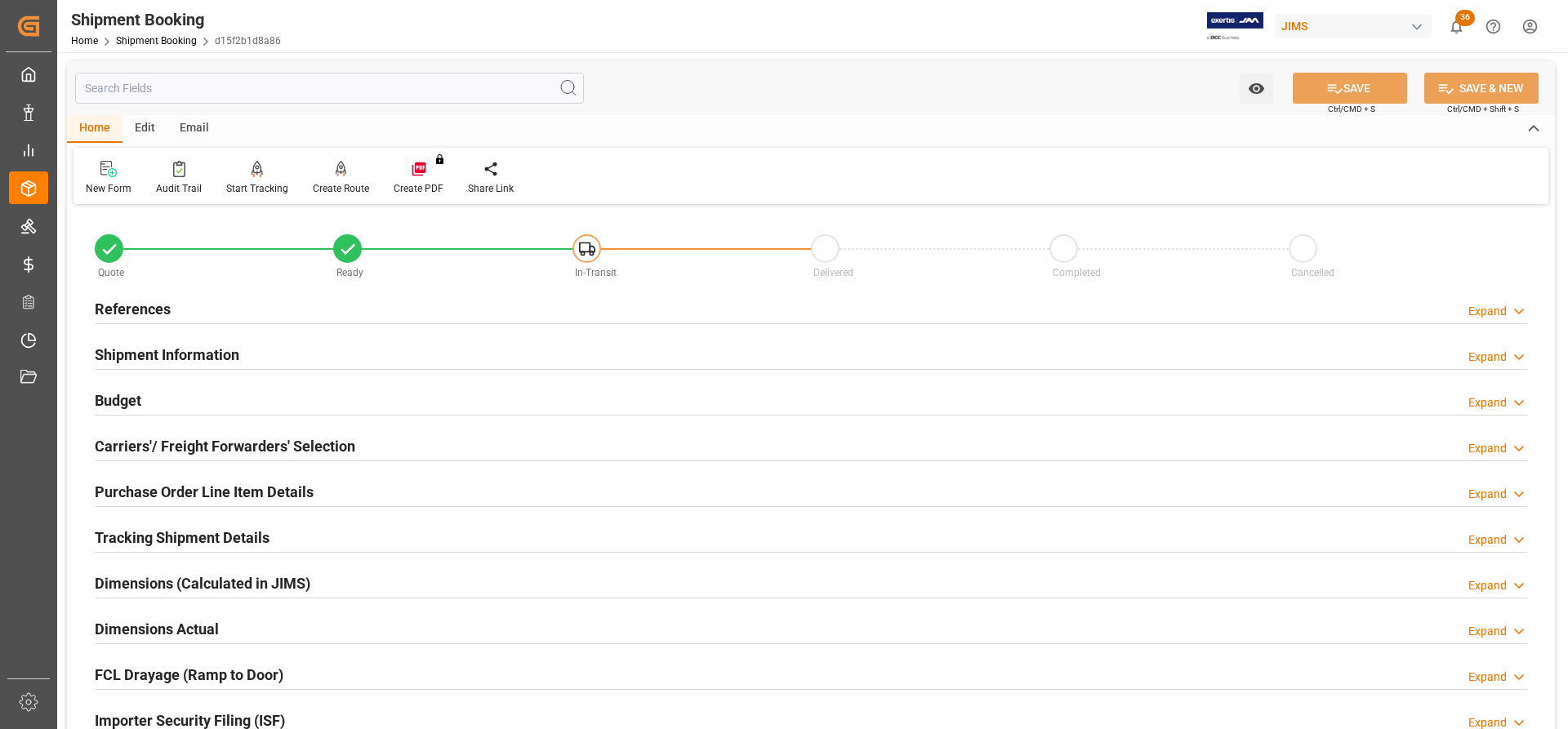
scroll to position [0, 0]
click at [156, 306] on h2 "References" at bounding box center [132, 310] width 76 height 22
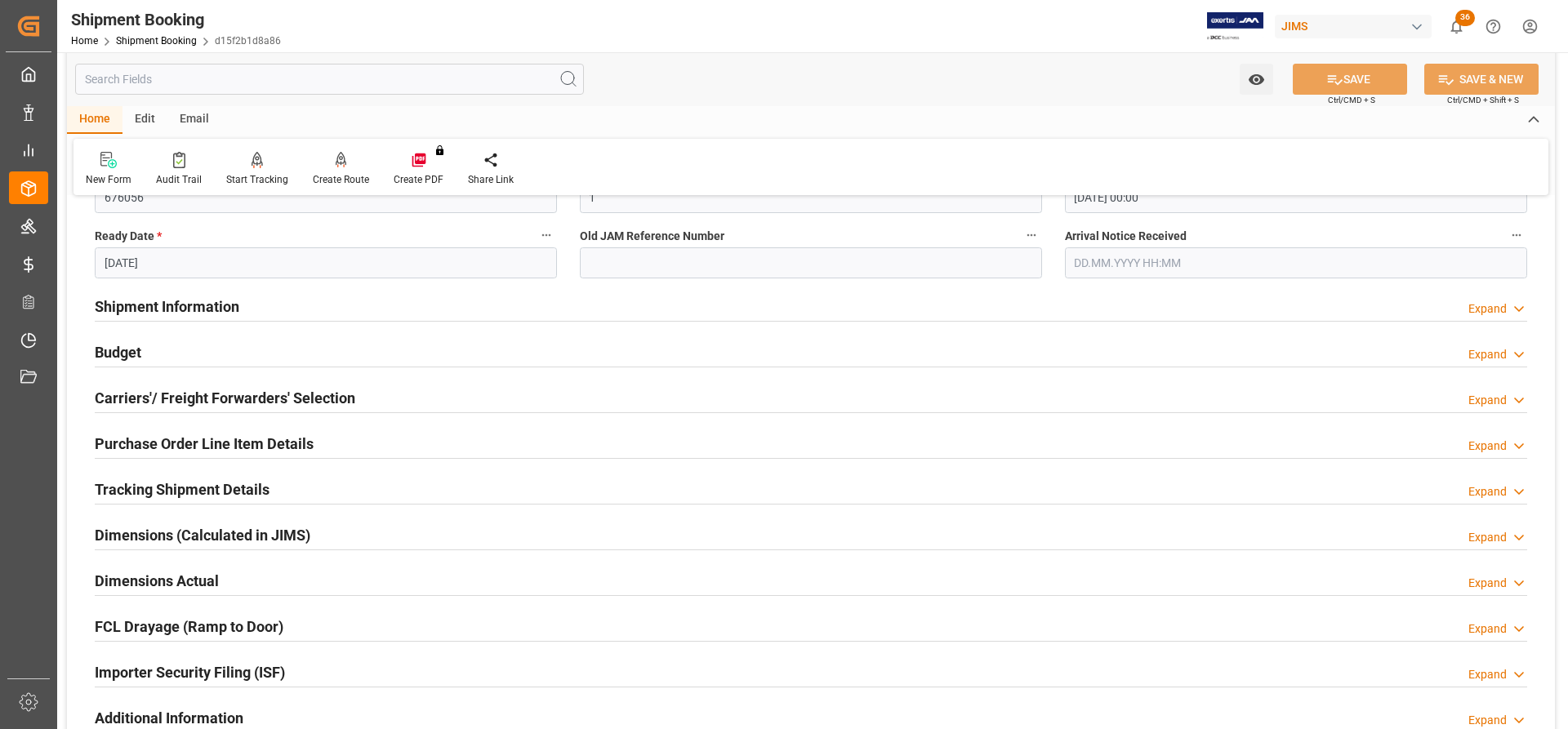
scroll to position [408, 0]
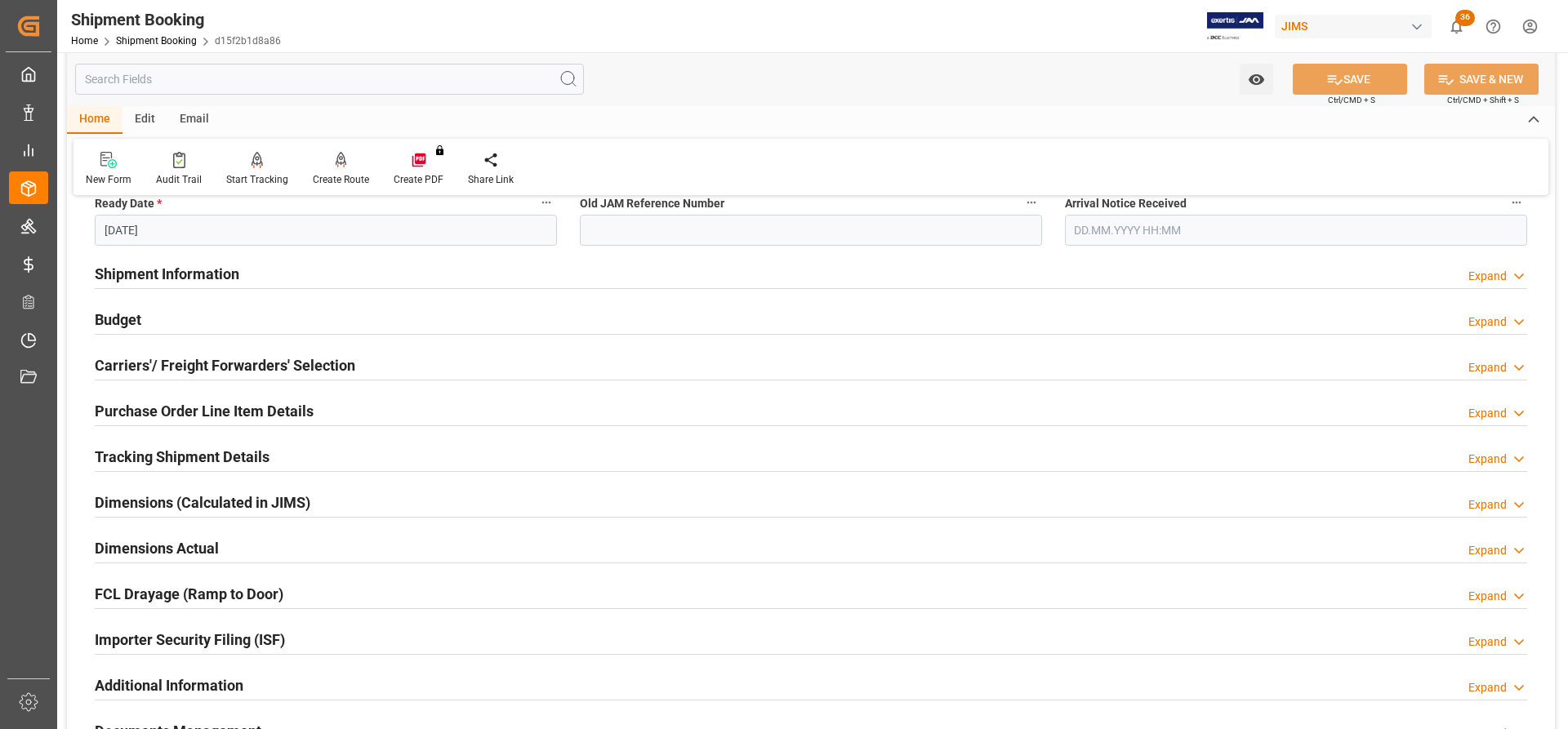
click at [140, 267] on h2 "Shipment Information" at bounding box center [166, 274] width 144 height 22
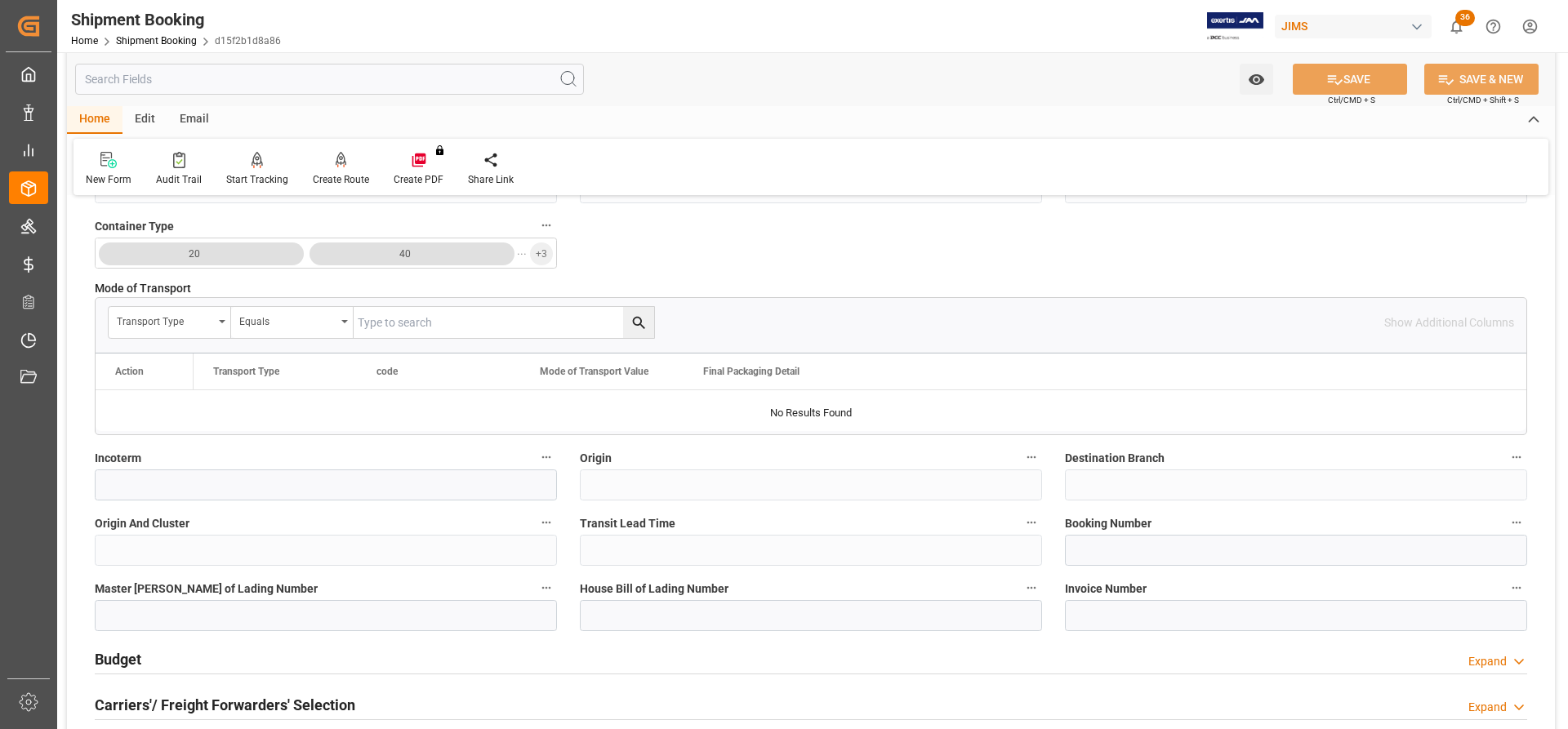
scroll to position [735, 0]
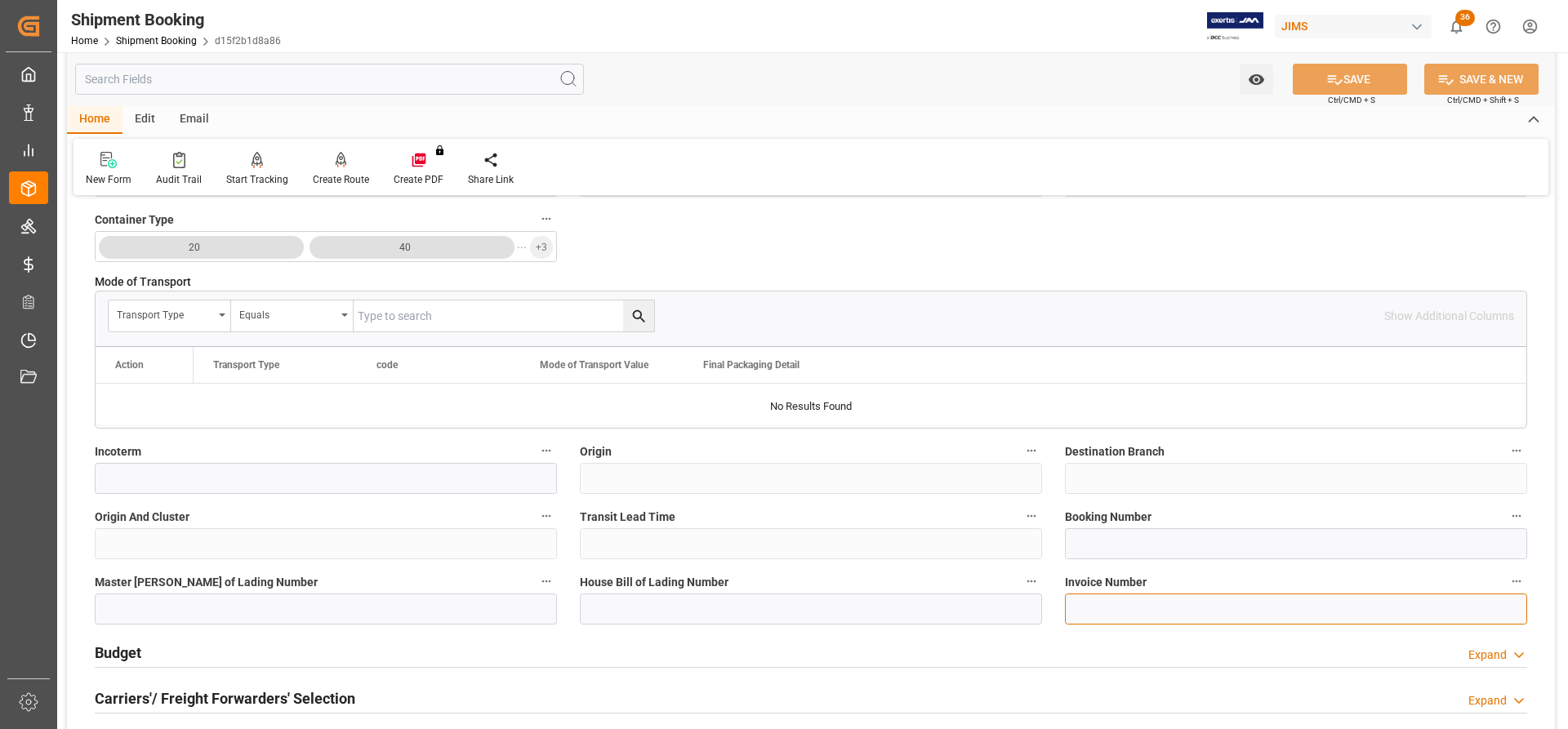
paste input "SO4119386"
type input "SO4119386"
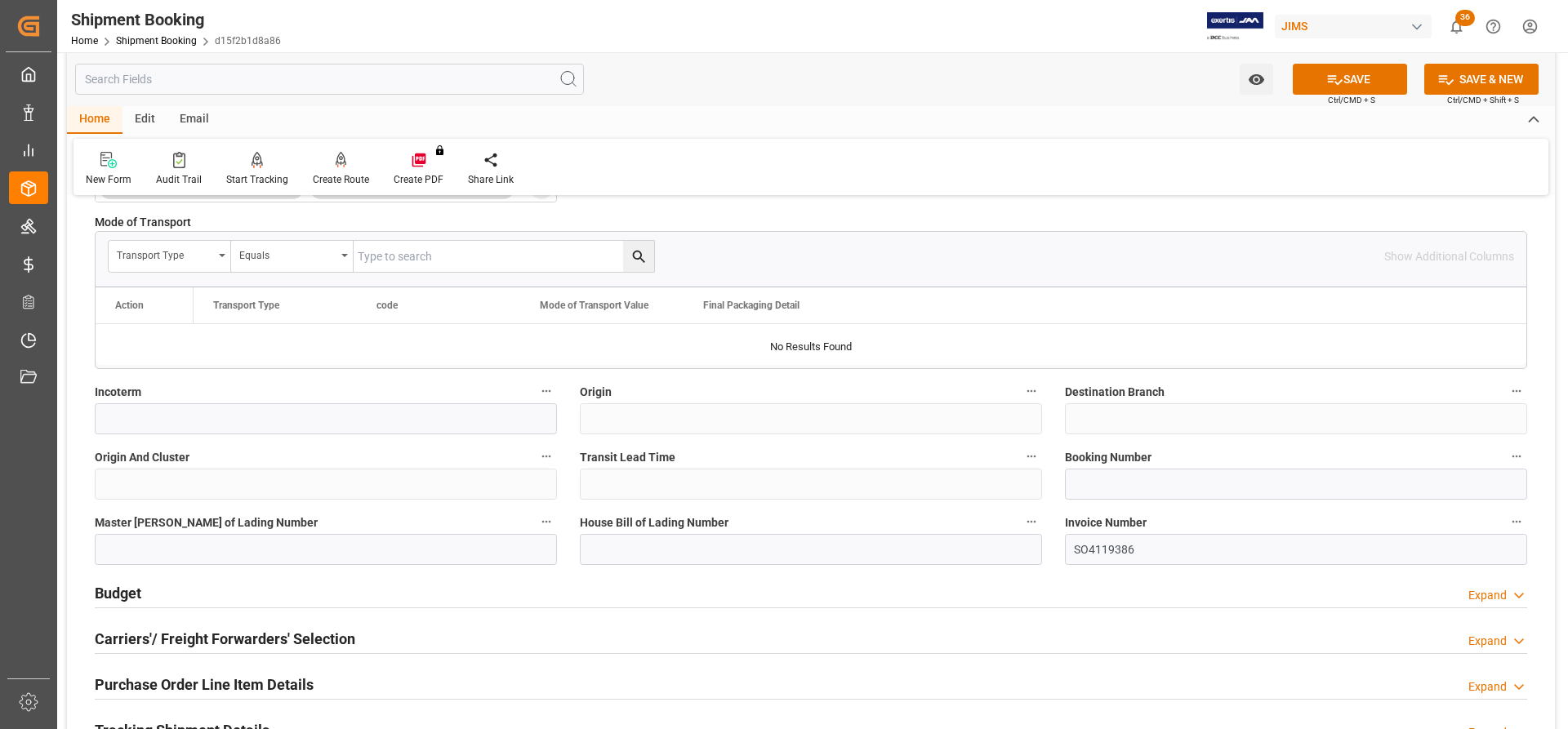
scroll to position [817, 0]
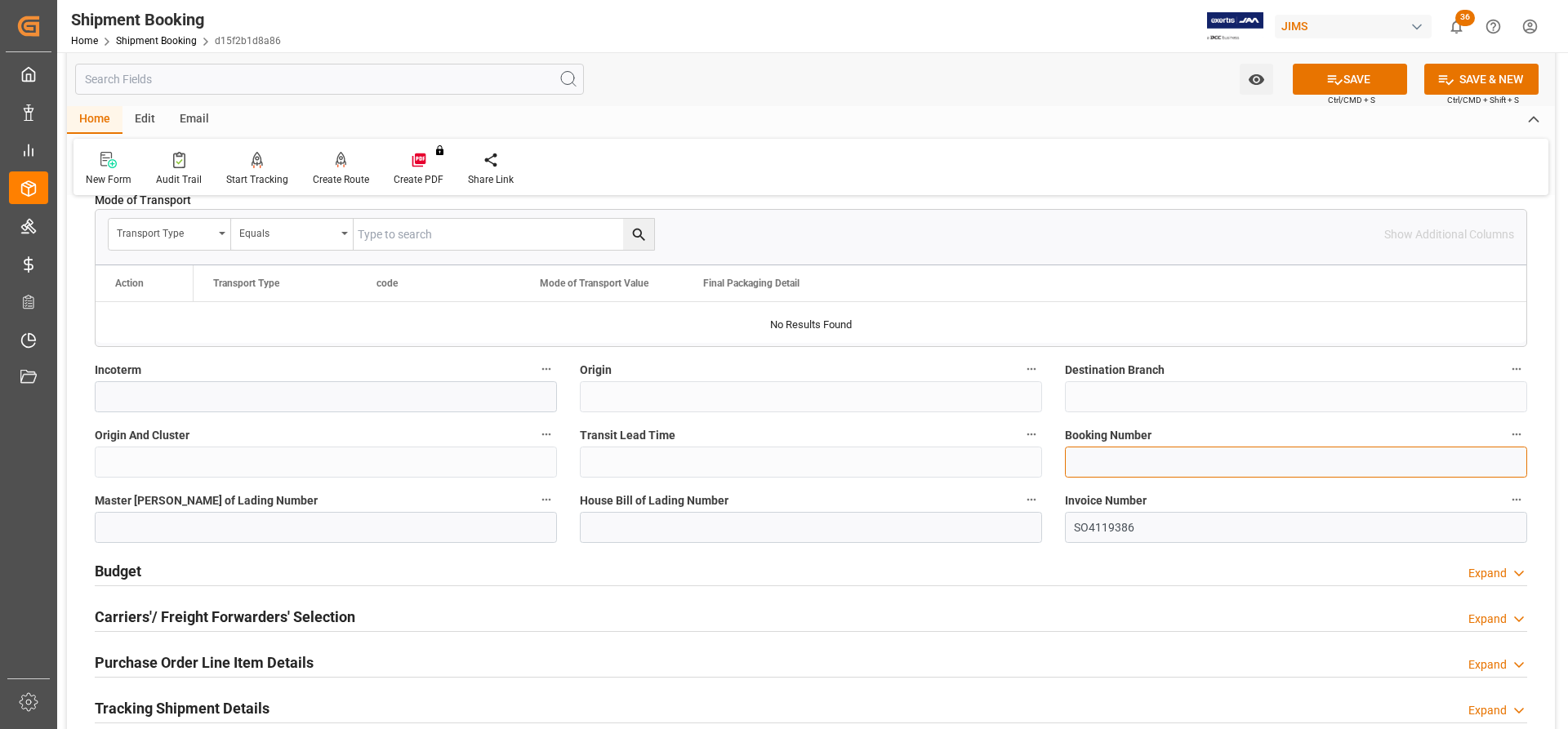
paste input "527996638"
type input "527996638"
click at [1373, 85] on button "SAVE" at bounding box center [1349, 79] width 114 height 31
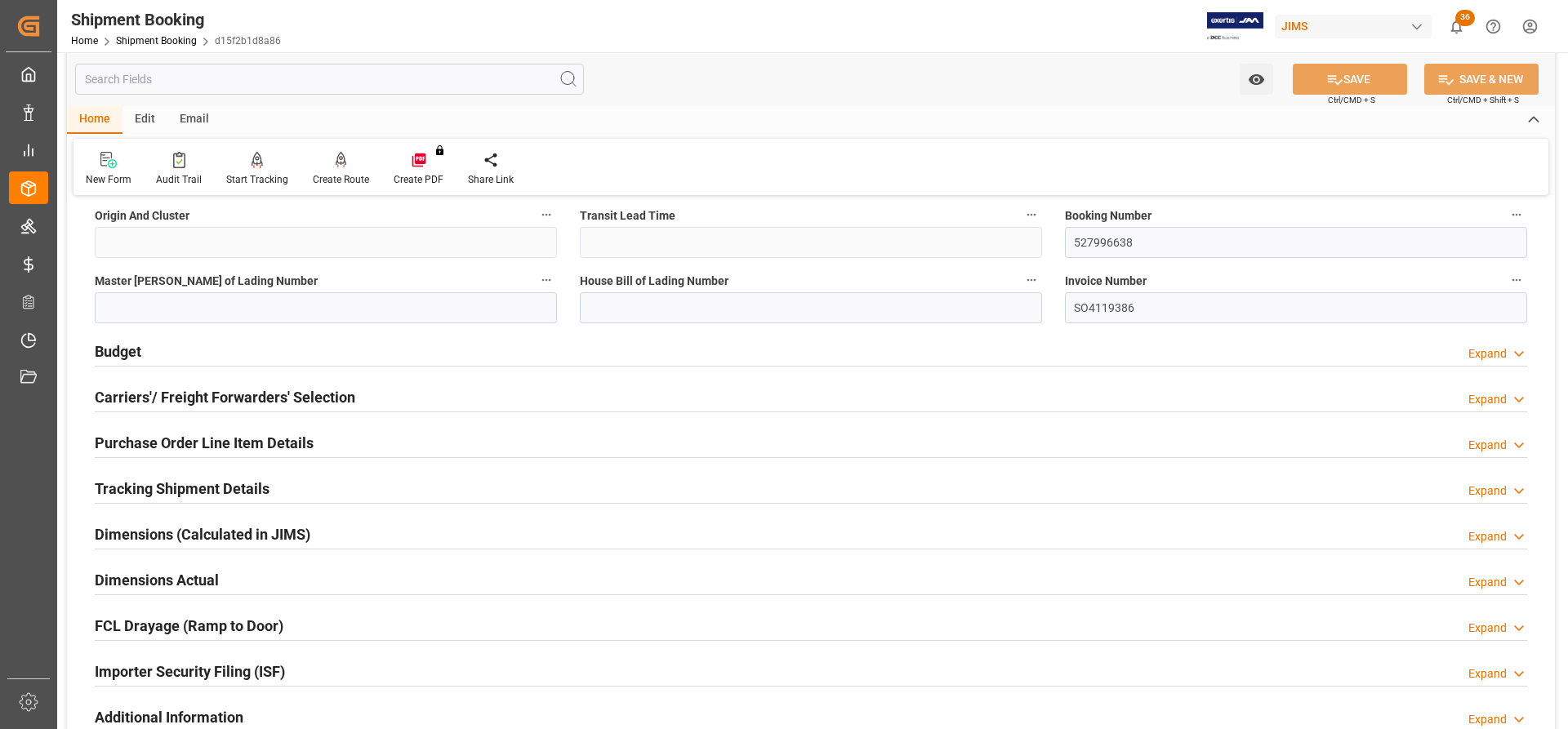
scroll to position [1062, 0]
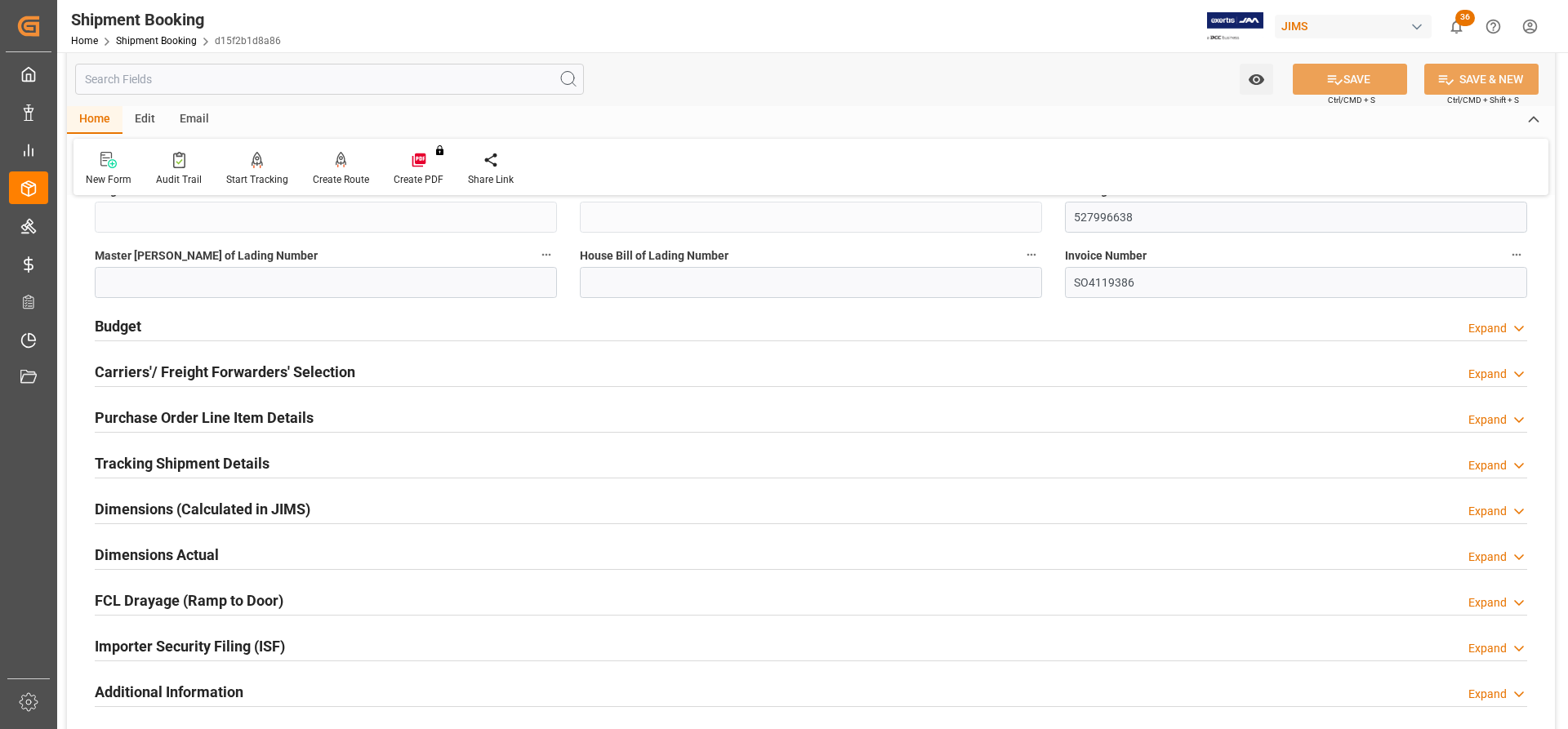
click at [122, 320] on h2 "Budget" at bounding box center [118, 326] width 47 height 22
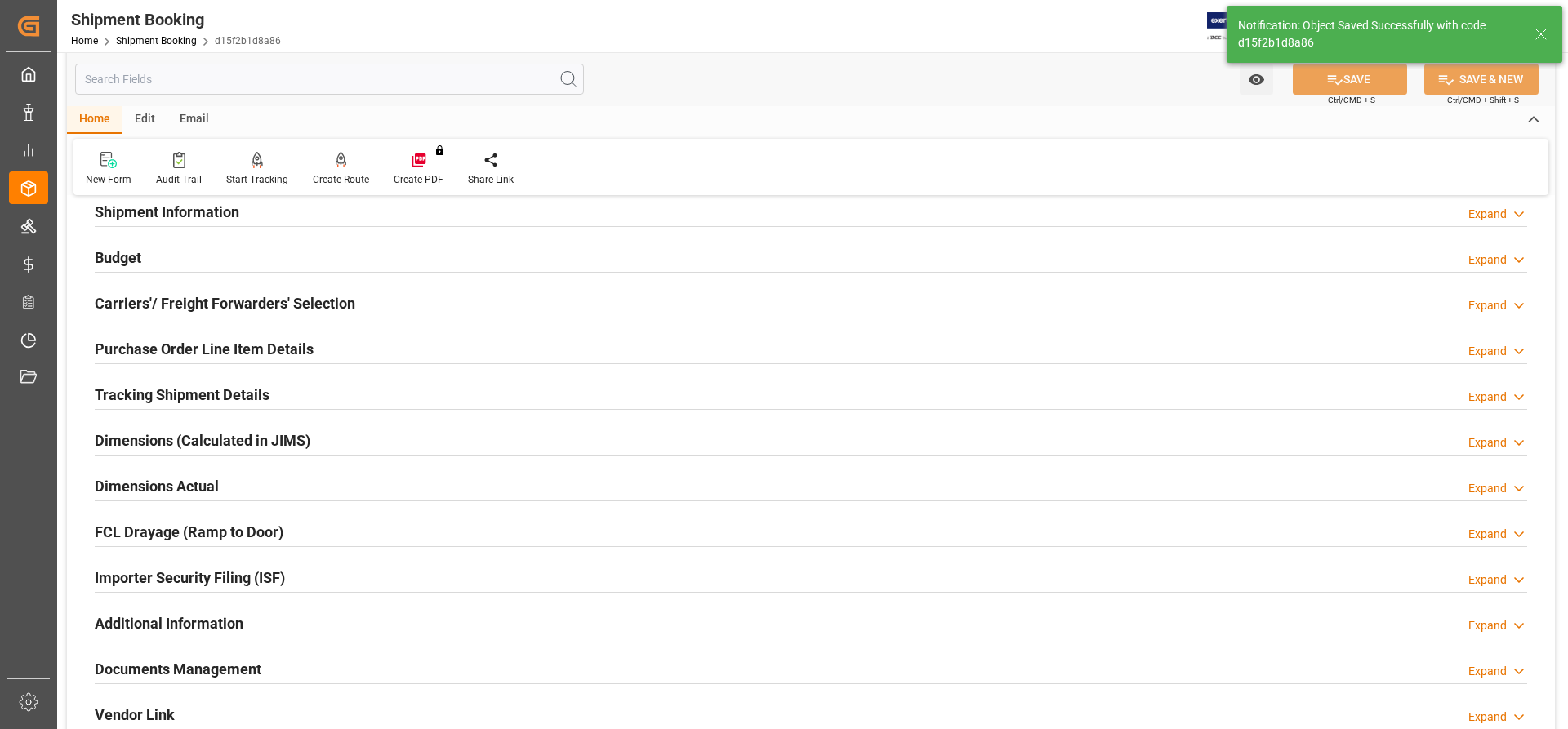
scroll to position [75, 0]
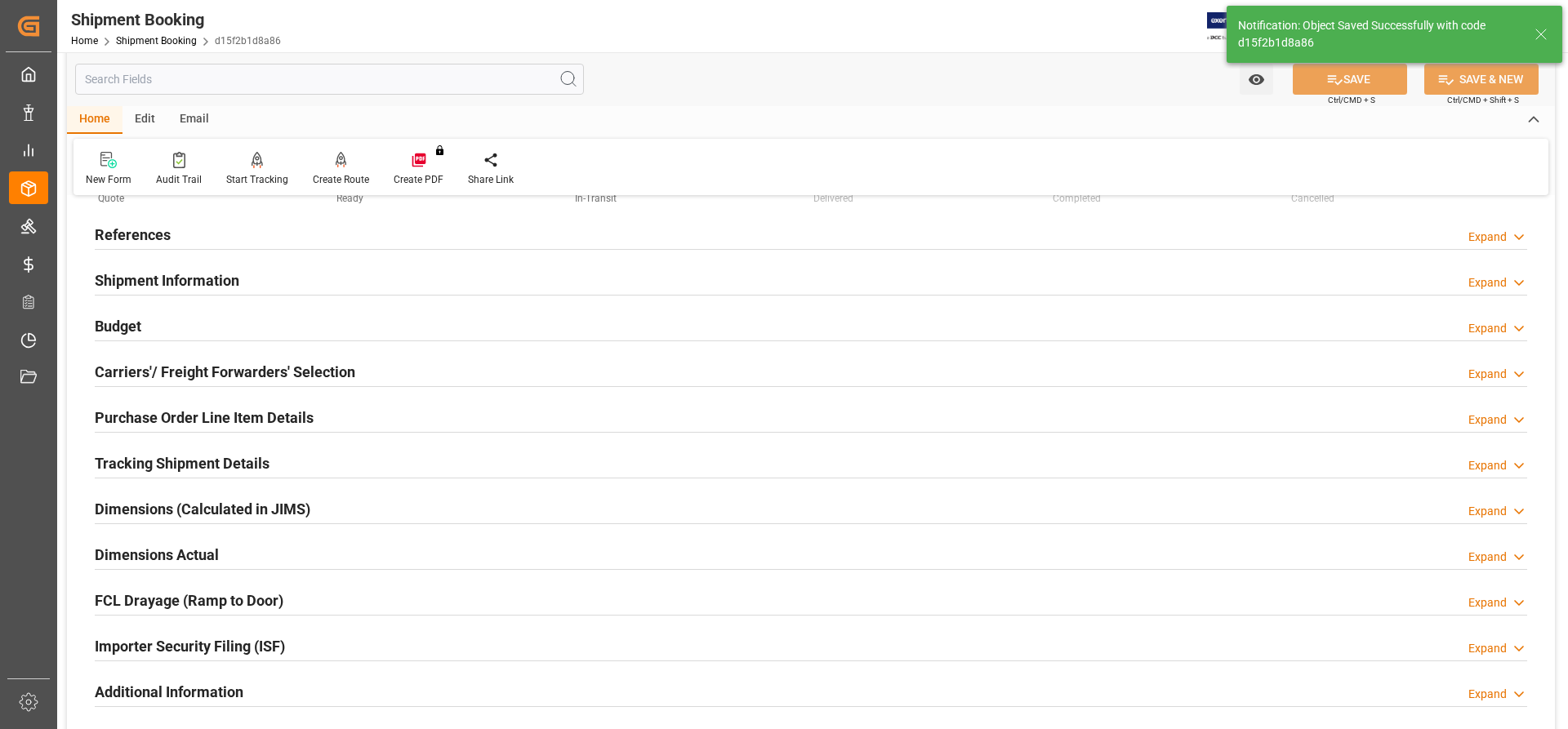
click at [224, 372] on h2 "Carriers'/ Freight Forwarders' Selection" at bounding box center [224, 372] width 260 height 22
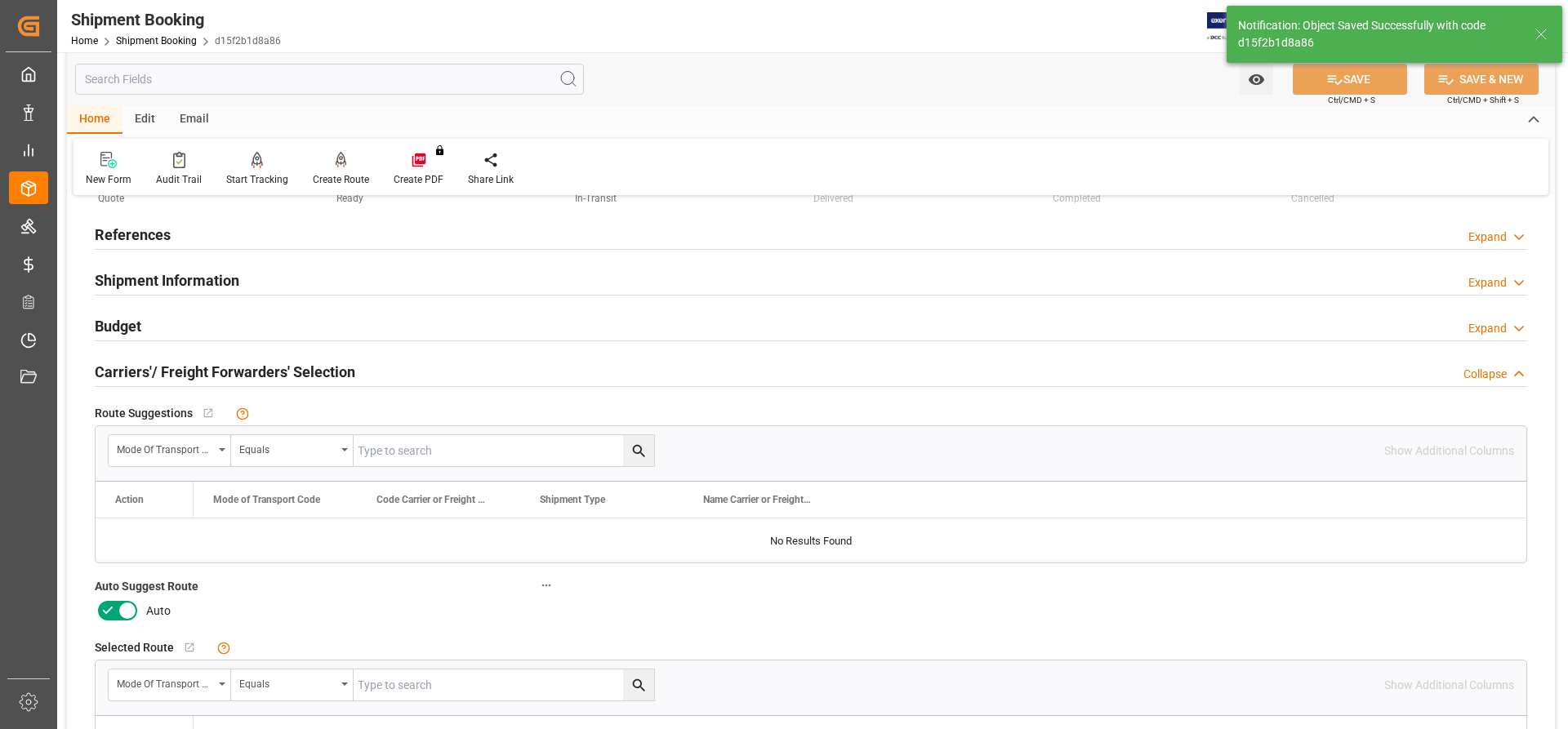
click at [122, 610] on icon at bounding box center [127, 610] width 20 height 20
click at [0, 0] on input "checkbox" at bounding box center [0, 0] width 0 height 0
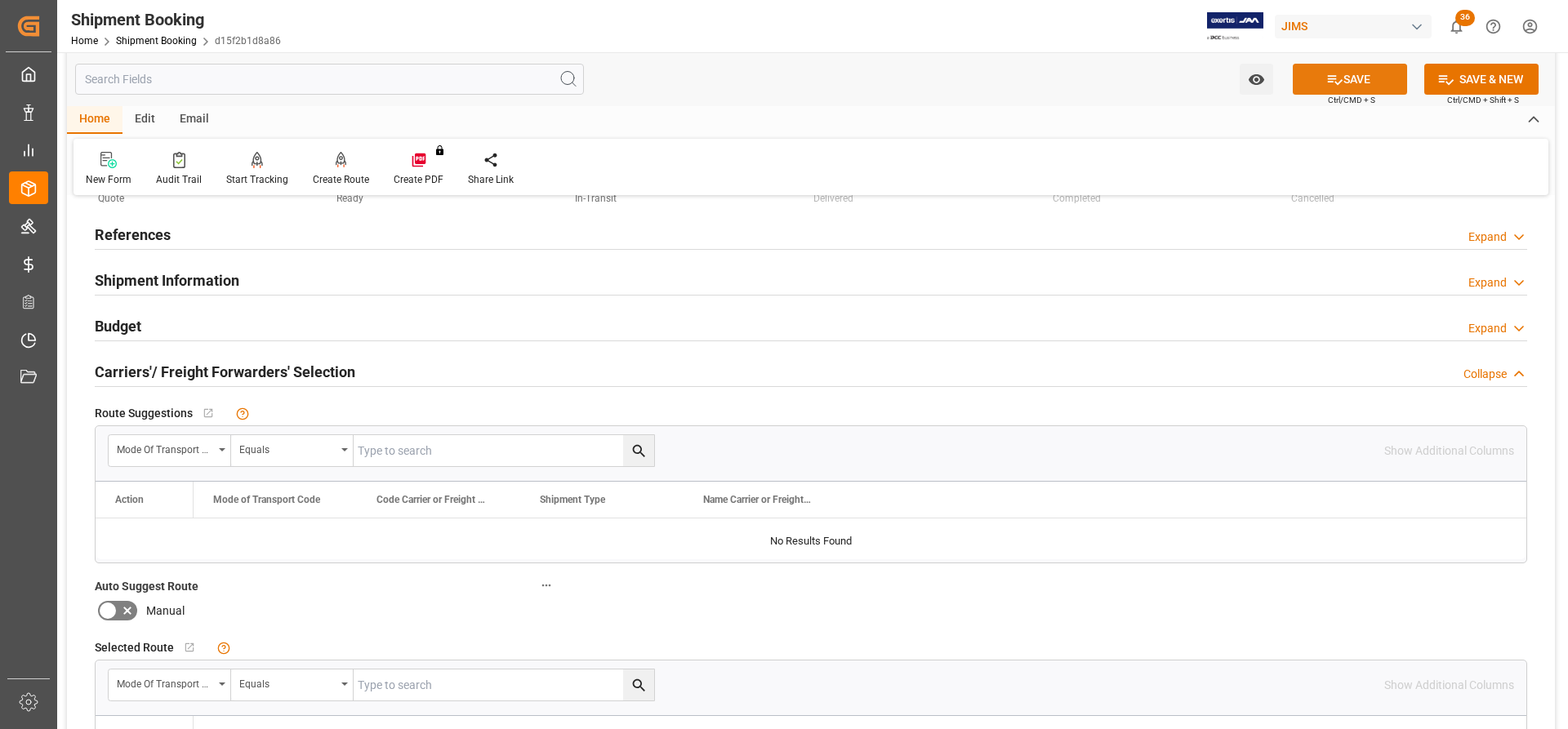
click at [1362, 83] on button "SAVE" at bounding box center [1349, 79] width 114 height 31
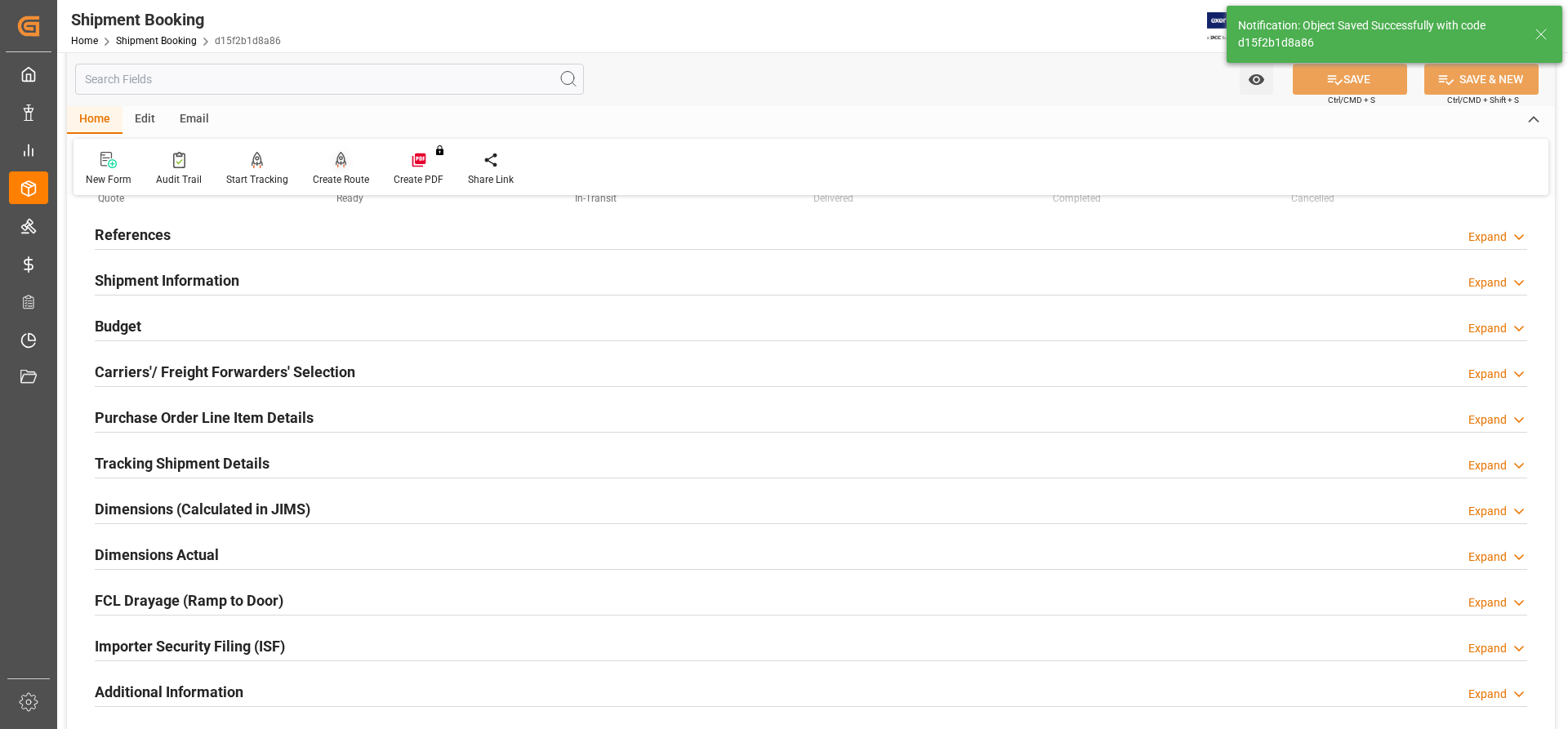
click at [328, 175] on div "Create Route" at bounding box center [341, 179] width 56 height 15
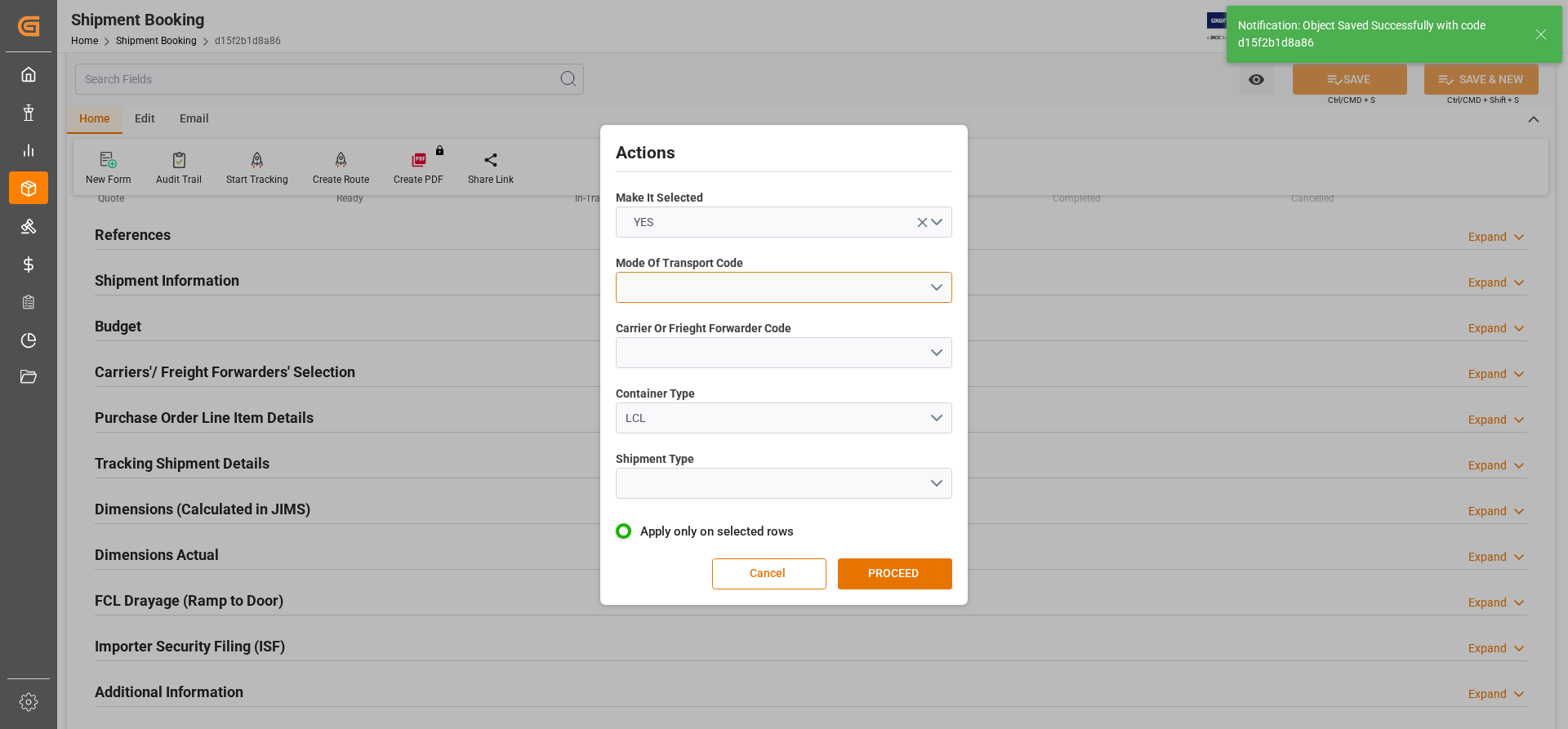
click at [855, 286] on button "open menu" at bounding box center [784, 288] width 336 height 31
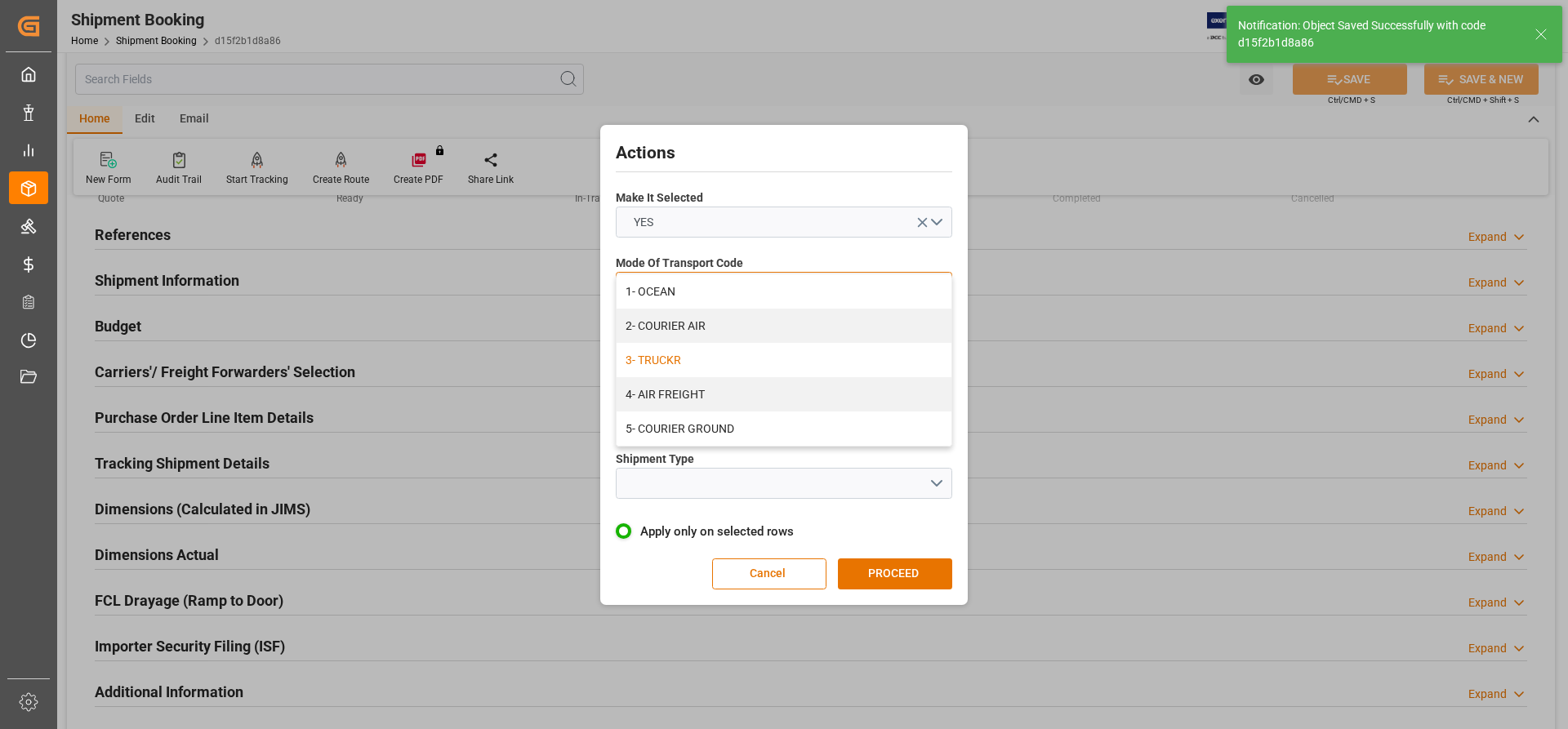
click at [653, 361] on div "3- TRUCKR" at bounding box center [784, 360] width 335 height 34
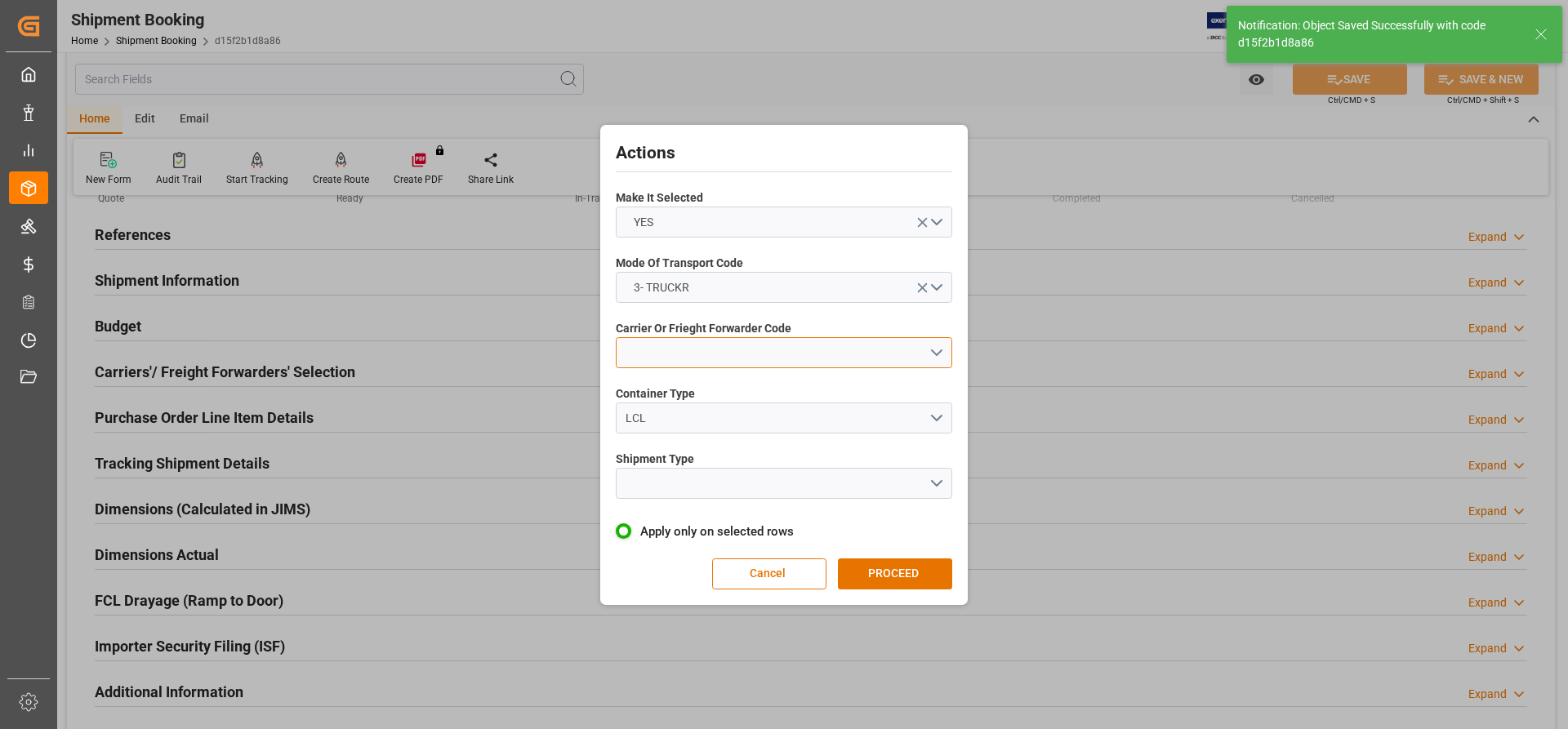
click at [667, 364] on button "open menu" at bounding box center [784, 353] width 336 height 31
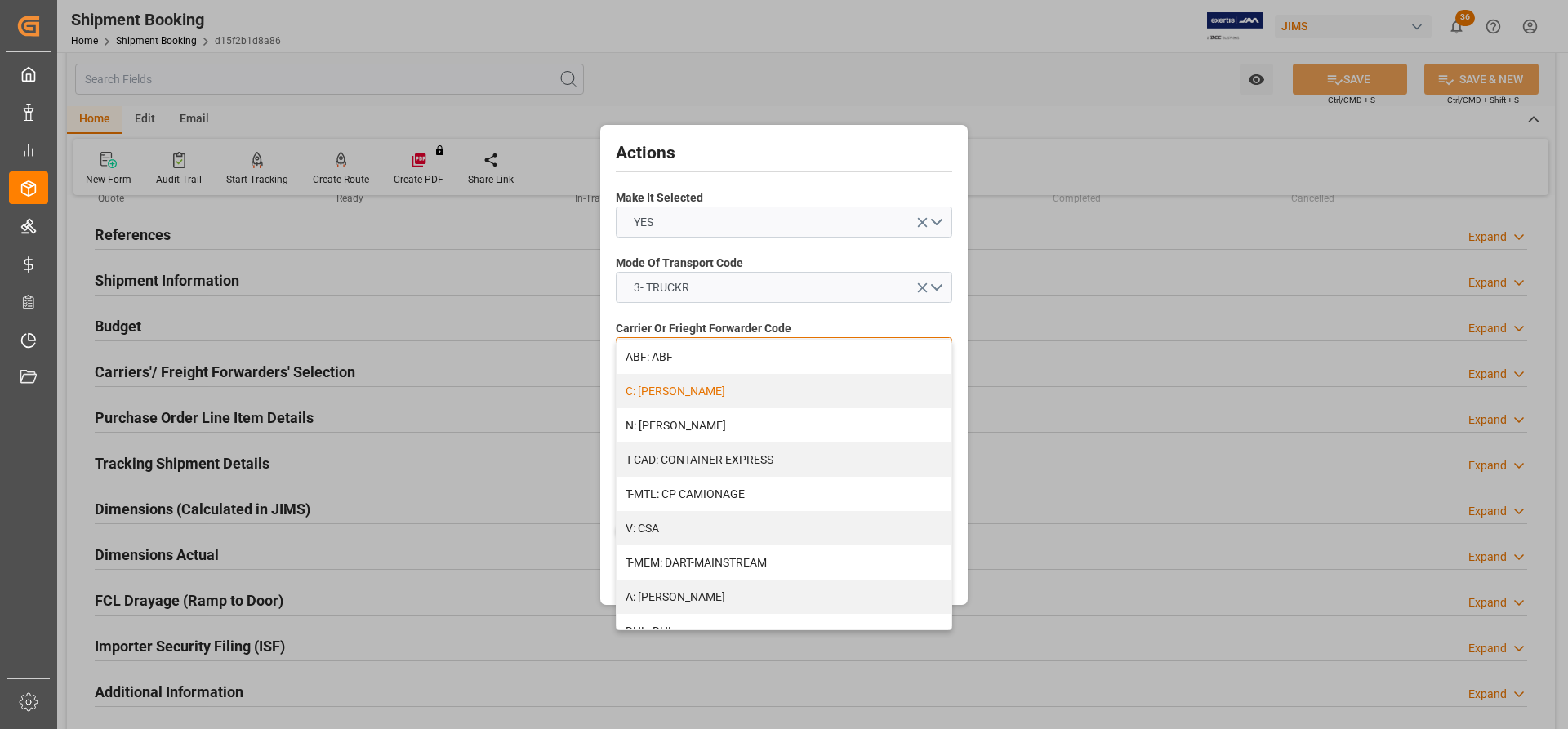
click at [683, 395] on div "C: [PERSON_NAME]" at bounding box center [784, 391] width 335 height 34
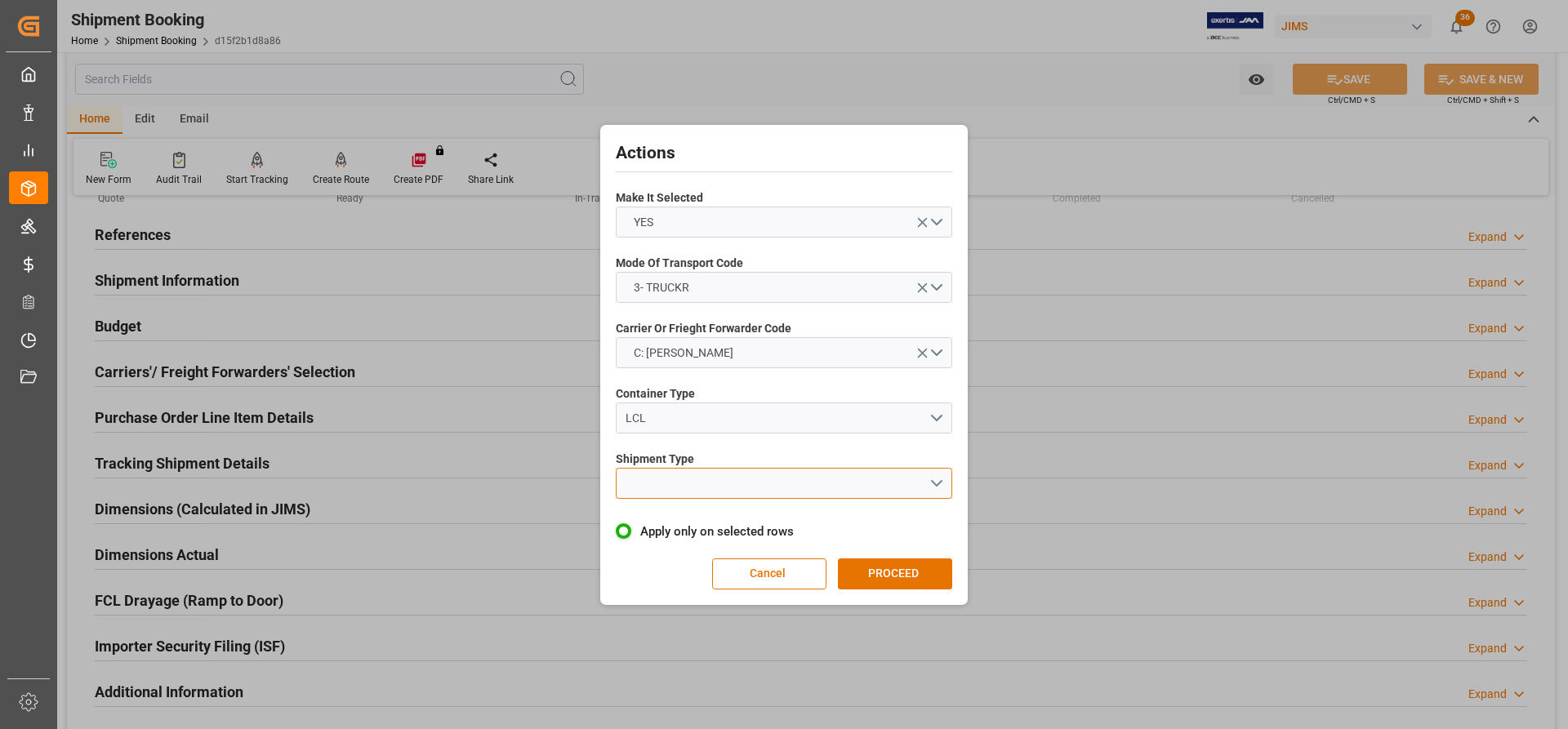
click at [659, 485] on button "open menu" at bounding box center [784, 483] width 336 height 31
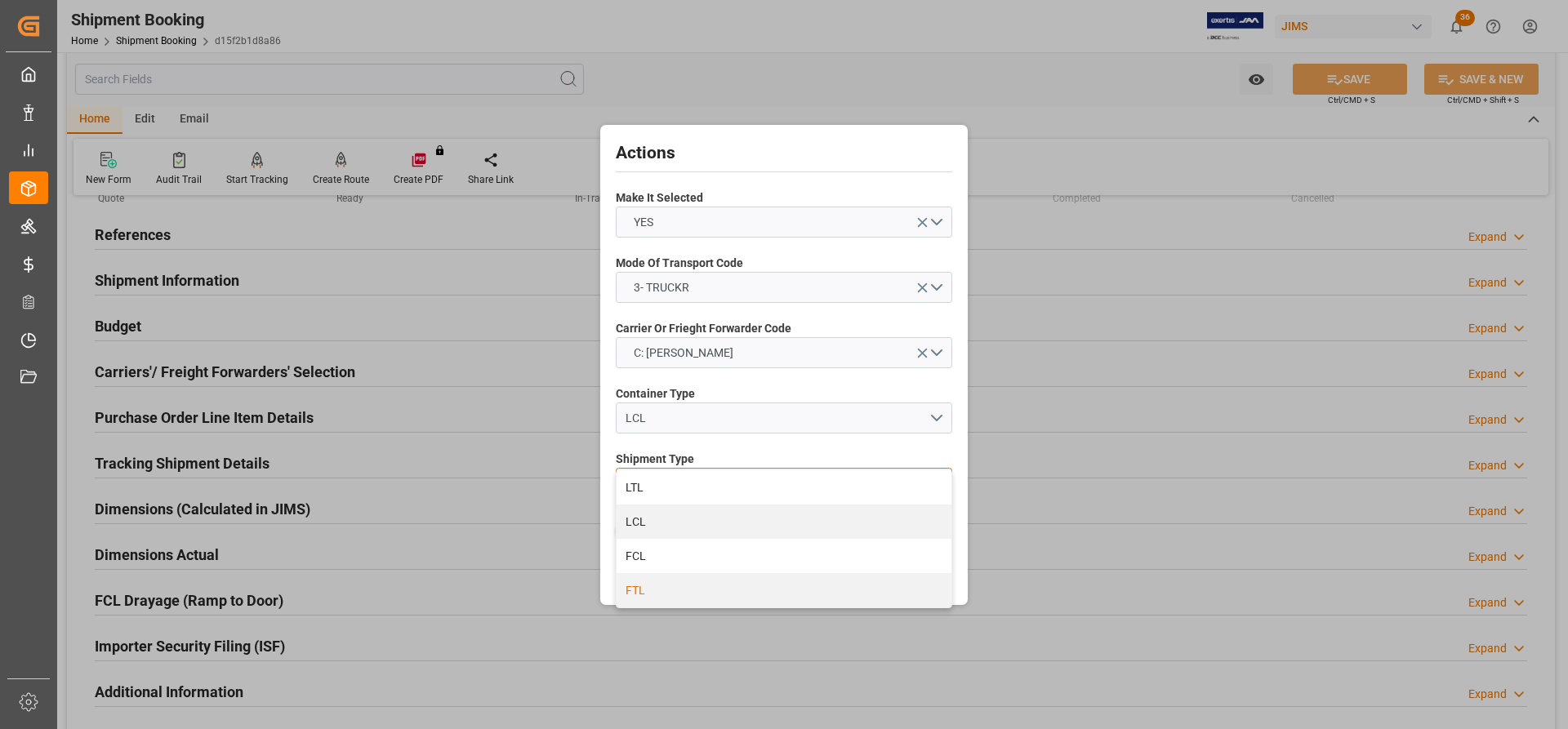
click at [633, 592] on div "FTL" at bounding box center [784, 591] width 335 height 34
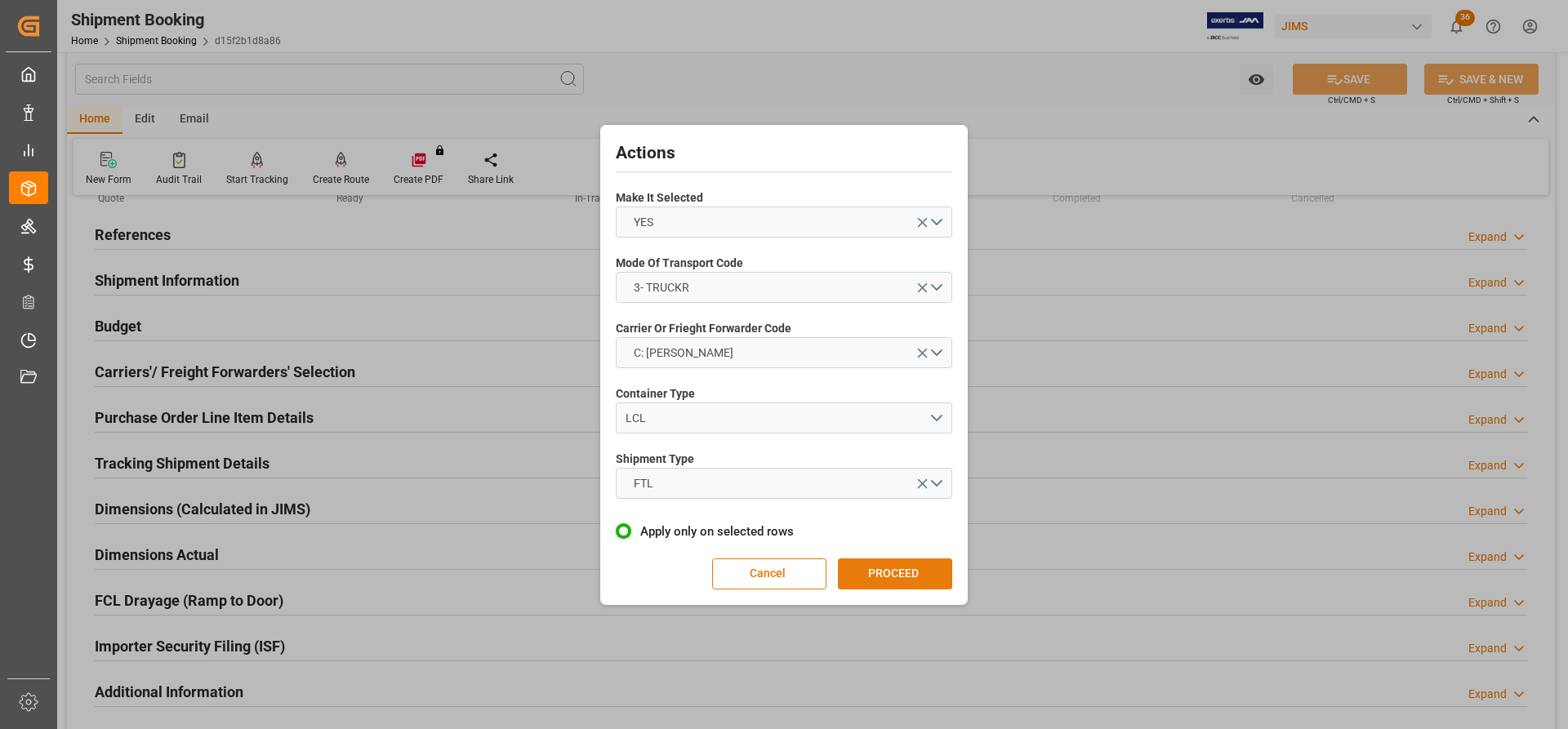
click at [874, 575] on button "PROCEED" at bounding box center [895, 574] width 114 height 31
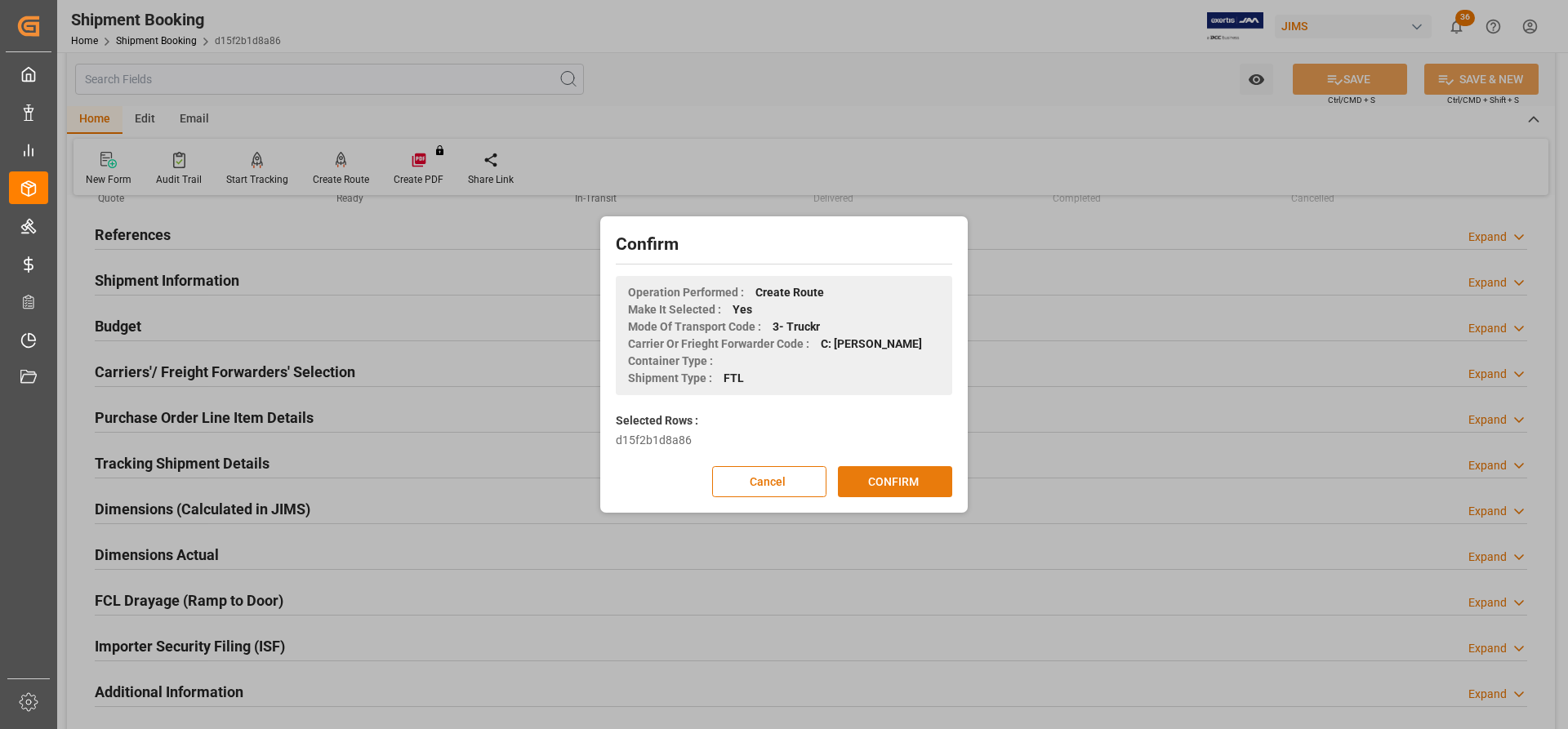
click at [866, 479] on button "CONFIRM" at bounding box center [895, 481] width 114 height 31
